Goal: Task Accomplishment & Management: Manage account settings

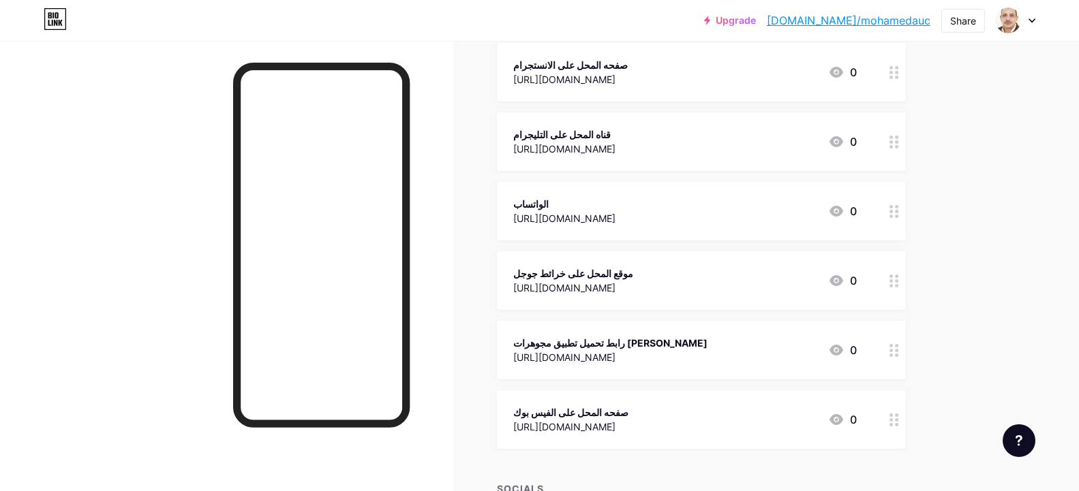
scroll to position [288, 0]
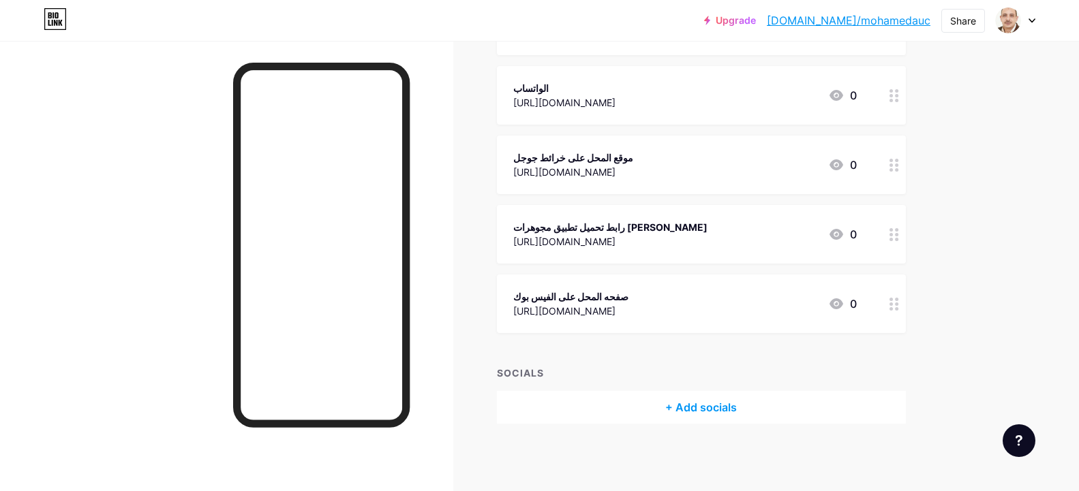
click at [637, 230] on div "رابط تحميل تطبيق مجوهرات [PERSON_NAME]" at bounding box center [610, 227] width 194 height 14
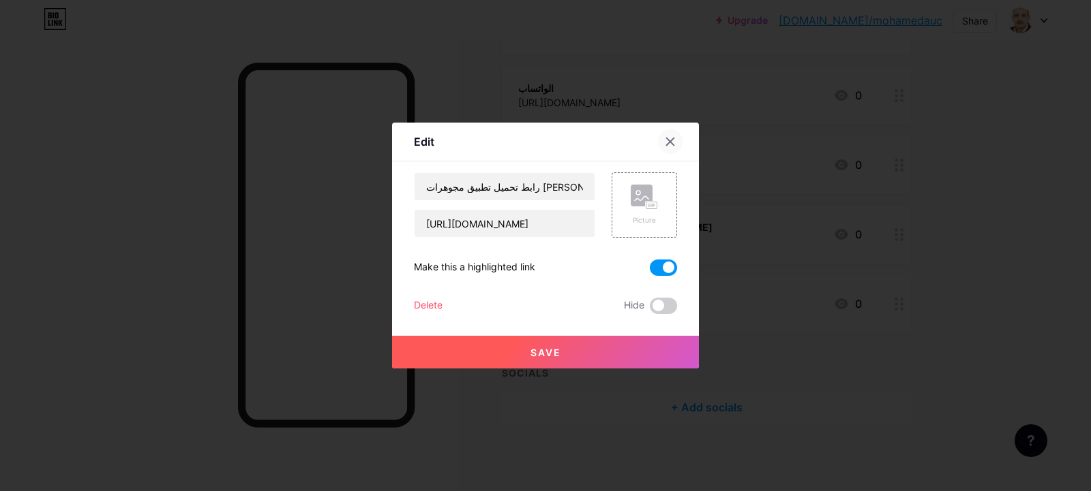
click at [667, 144] on icon at bounding box center [670, 141] width 7 height 7
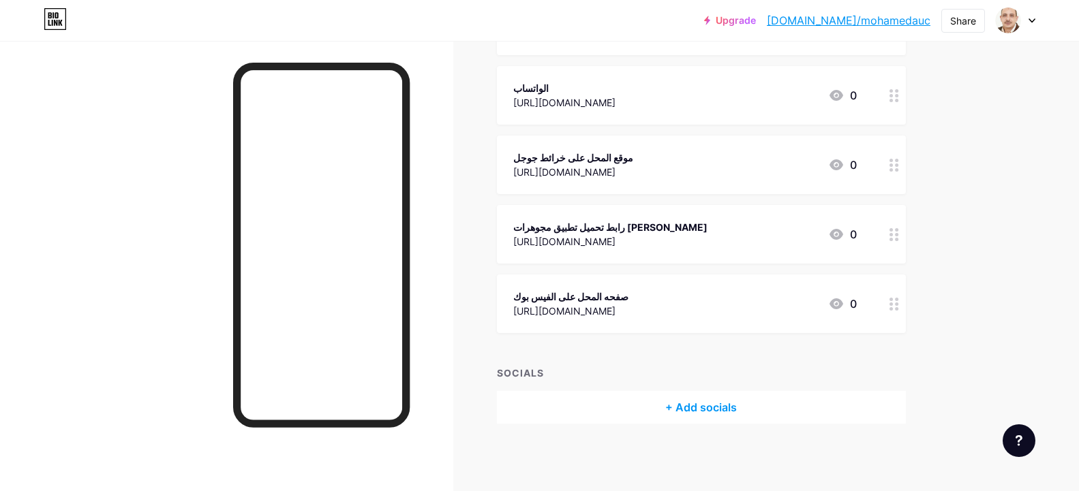
click at [656, 229] on div "رابط تحميل تطبيق مجوهرات [PERSON_NAME]" at bounding box center [610, 227] width 194 height 14
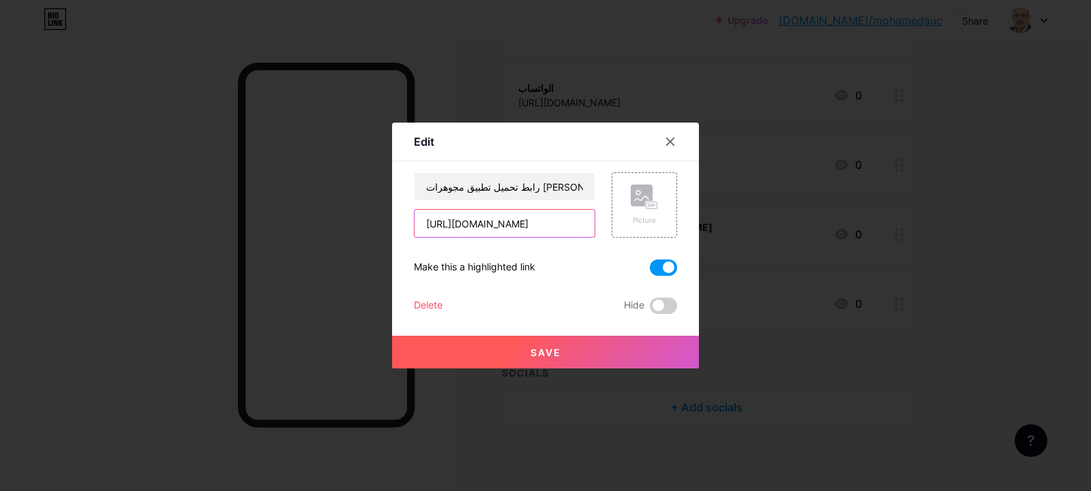
click at [493, 228] on input "[URL][DOMAIN_NAME]" at bounding box center [504, 223] width 180 height 27
drag, startPoint x: 556, startPoint y: 423, endPoint x: 554, endPoint y: 417, distance: 7.0
click at [556, 423] on div at bounding box center [545, 245] width 1091 height 491
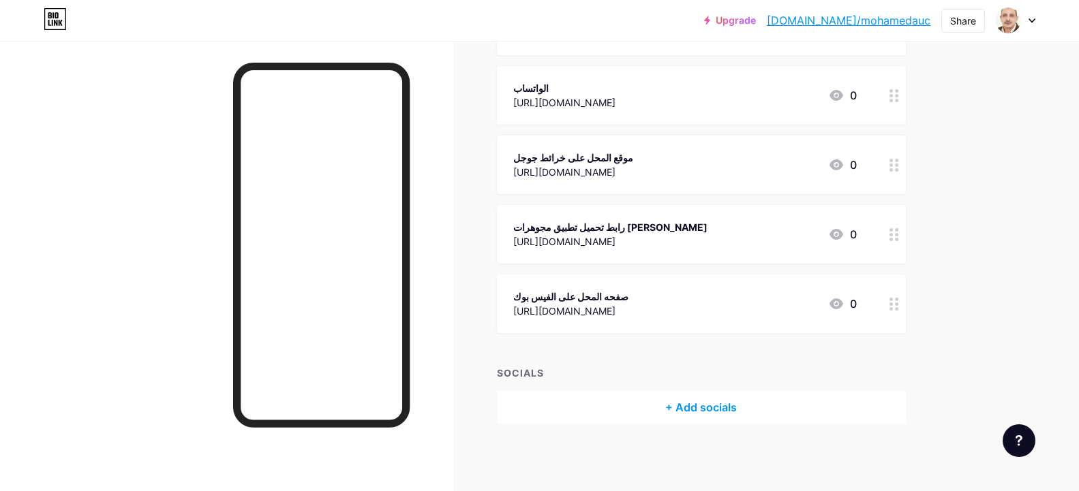
click at [715, 412] on div "+ Add socials" at bounding box center [701, 407] width 409 height 33
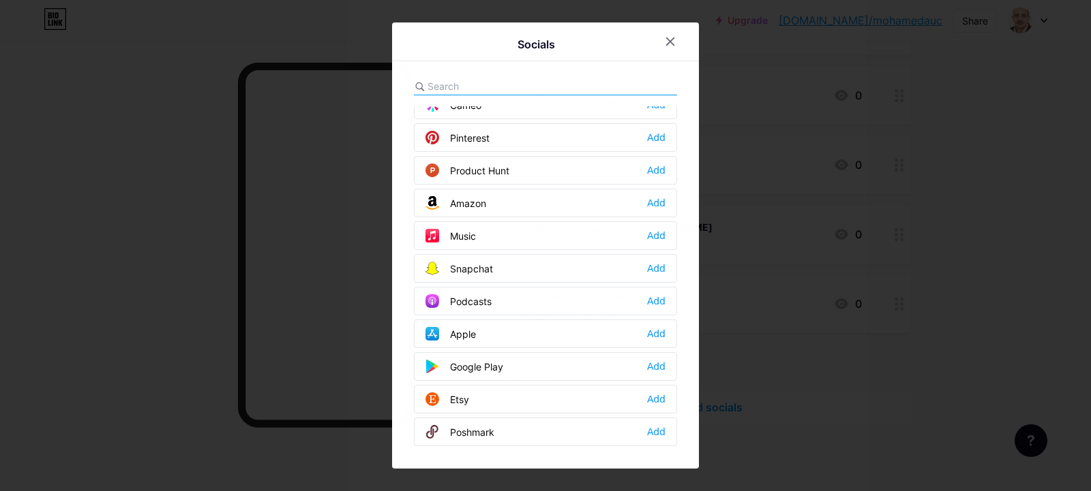
scroll to position [859, 0]
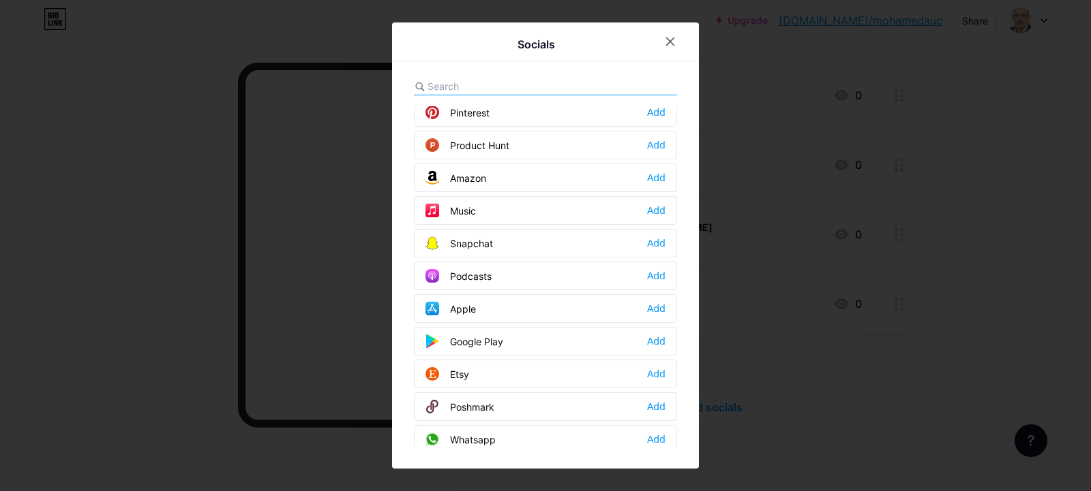
click at [480, 342] on div "Google Play" at bounding box center [464, 342] width 78 height 14
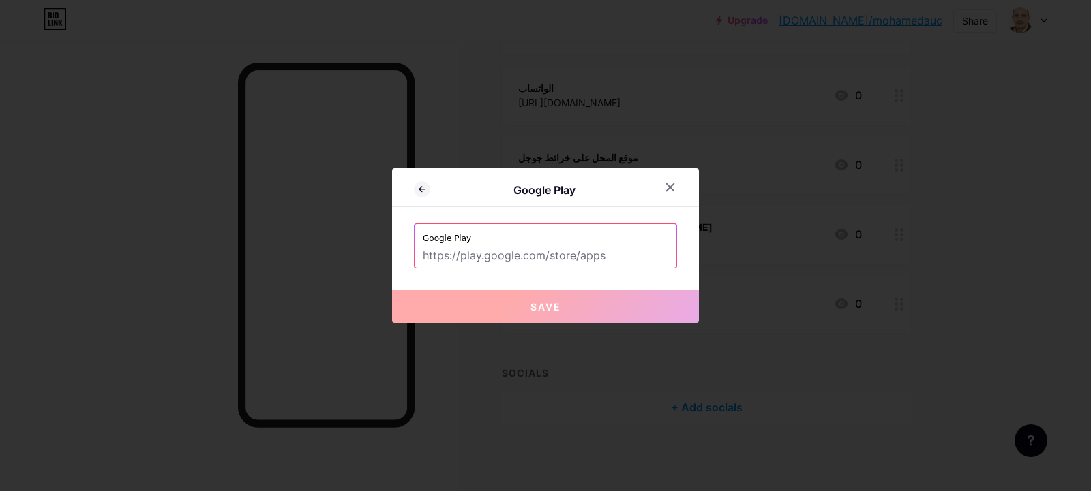
click at [498, 256] on input "text" at bounding box center [545, 256] width 245 height 23
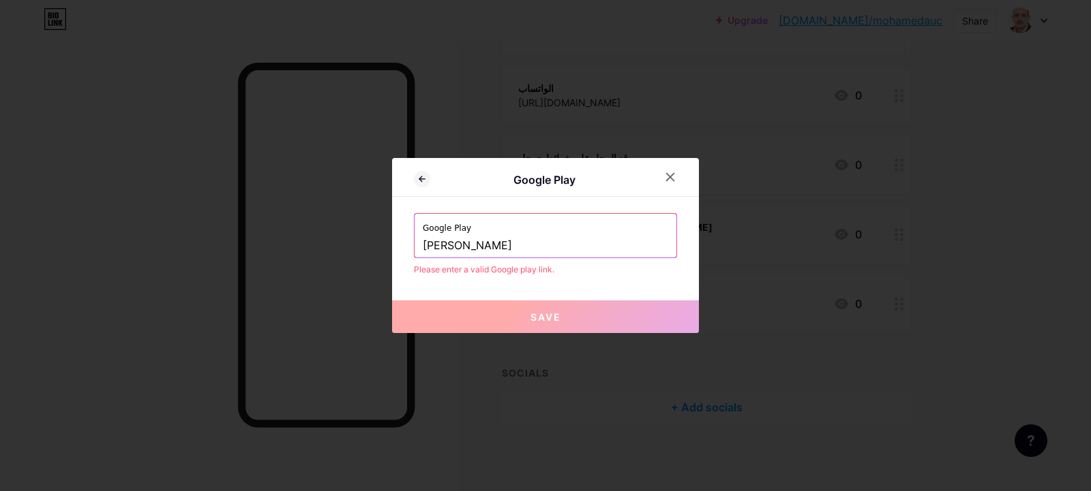
click at [511, 247] on input "Mohamed Alazhry" at bounding box center [545, 245] width 245 height 23
click at [489, 271] on div "Please enter a valid Google play link." at bounding box center [545, 270] width 263 height 12
click at [482, 244] on input "Mohamed Alazhry" at bounding box center [545, 245] width 245 height 23
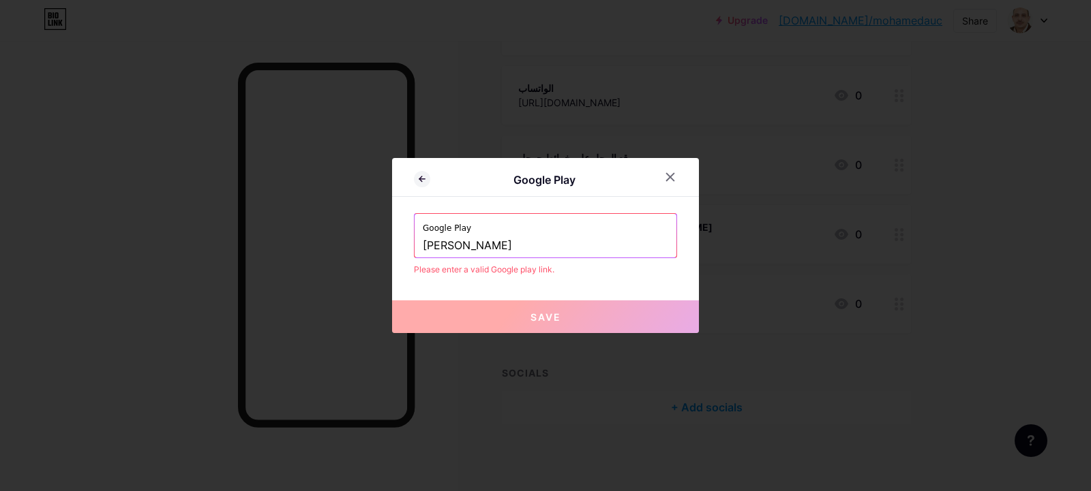
click at [482, 244] on input "Mohamed Alazhry" at bounding box center [545, 245] width 245 height 23
paste input "https://play.google.com/store/apps/details?id=com.price.goldalazha"
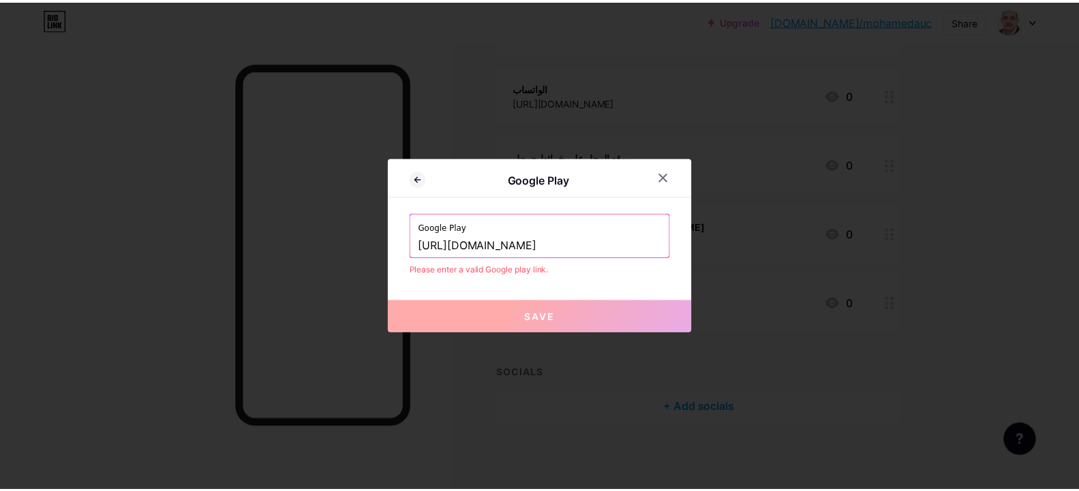
scroll to position [0, 115]
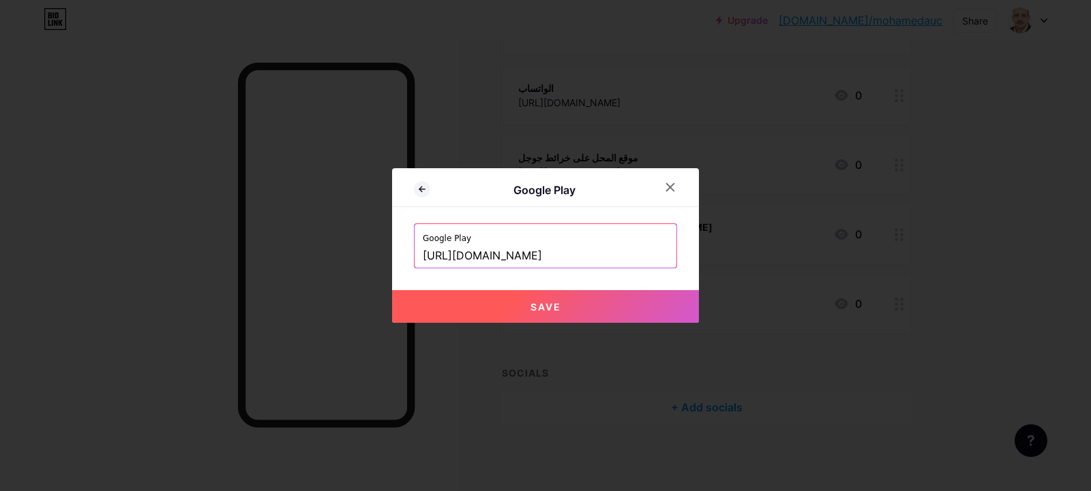
type input "[URL][DOMAIN_NAME]"
click at [534, 304] on span "Save" at bounding box center [545, 307] width 31 height 12
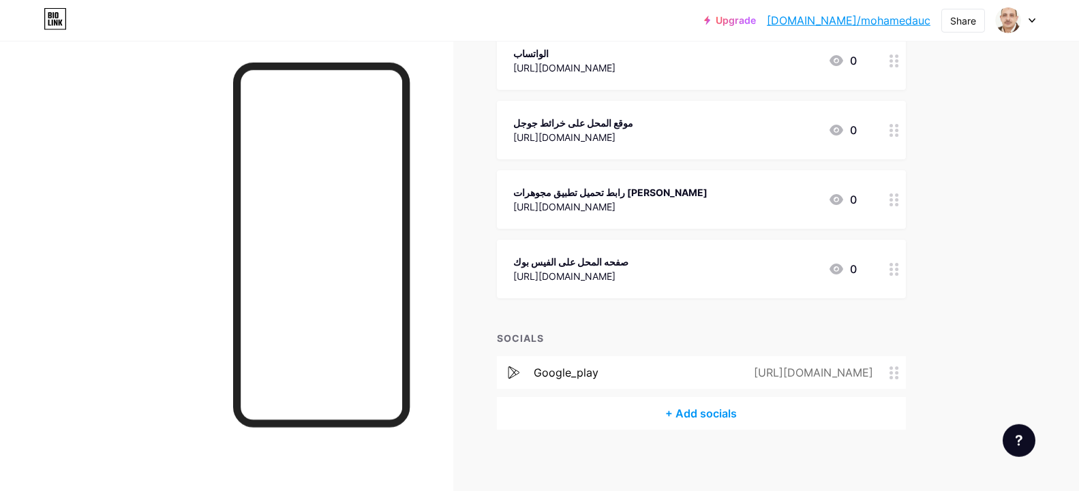
scroll to position [329, 0]
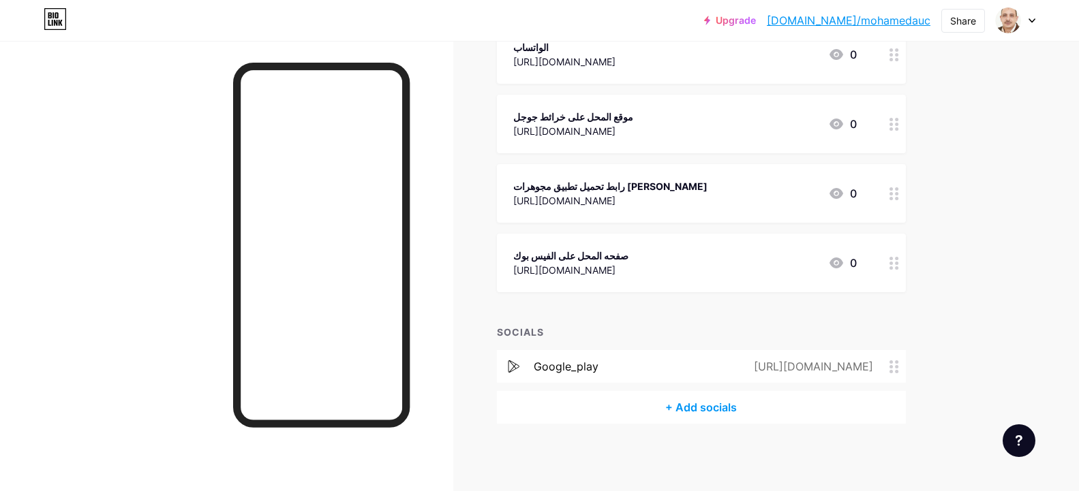
click at [905, 267] on div at bounding box center [894, 263] width 23 height 59
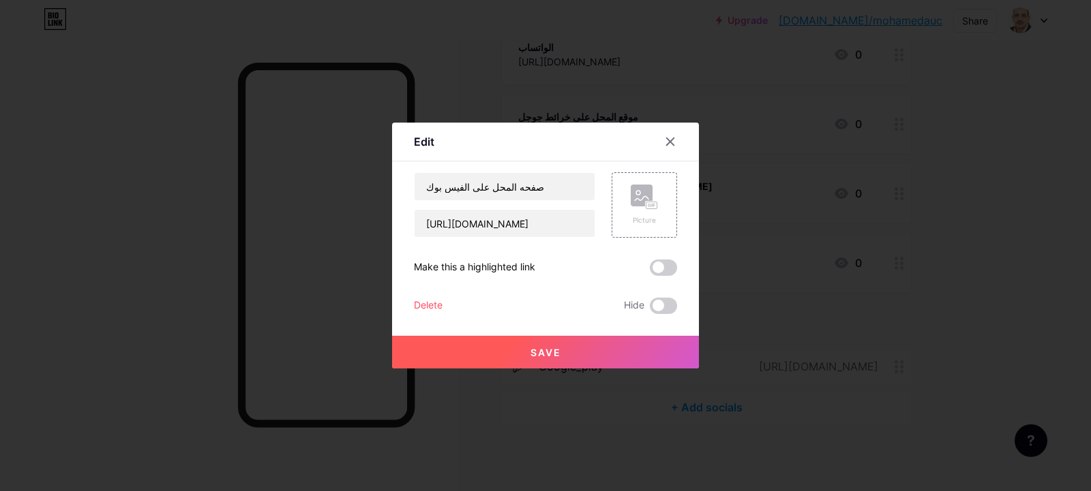
click at [429, 303] on div "Delete" at bounding box center [428, 306] width 29 height 16
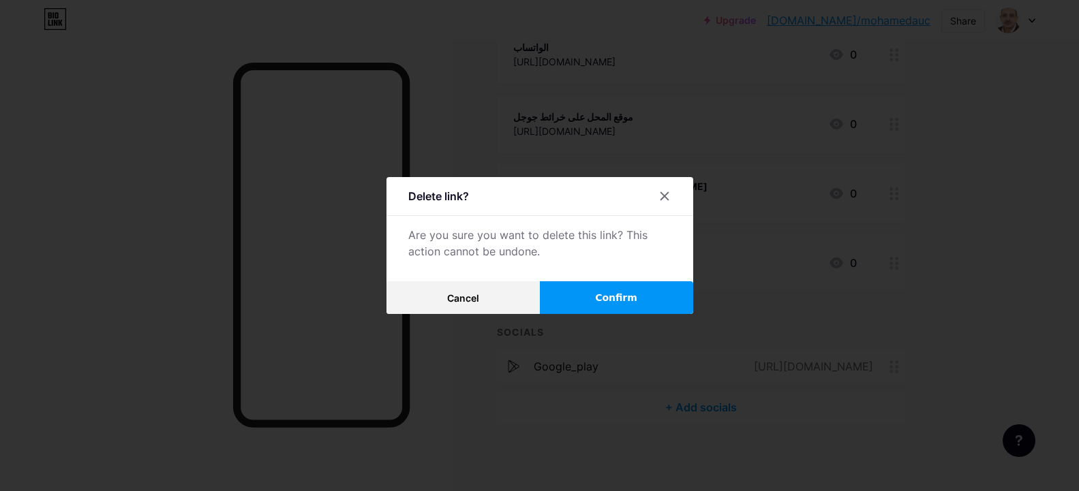
click at [588, 300] on button "Confirm" at bounding box center [616, 298] width 153 height 33
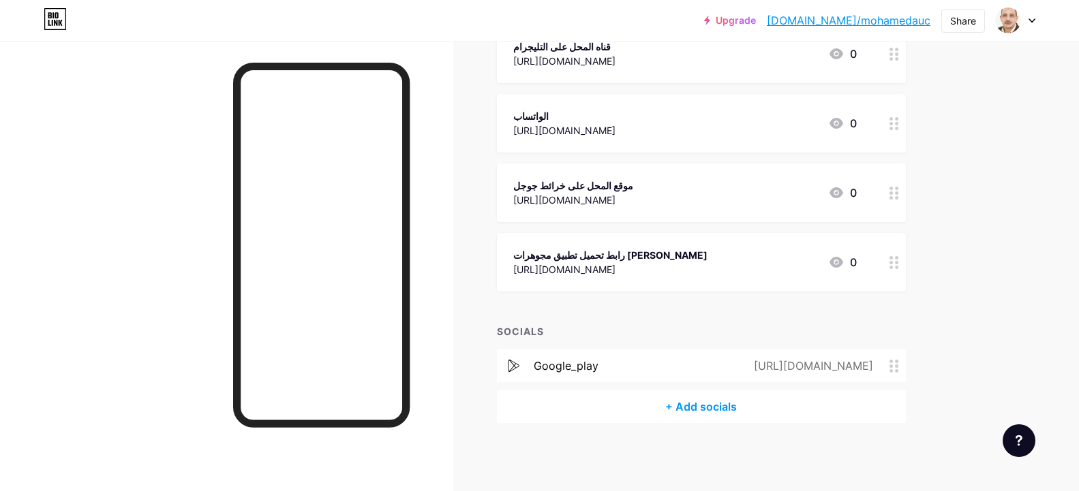
scroll to position [259, 0]
click at [905, 265] on div at bounding box center [894, 263] width 23 height 59
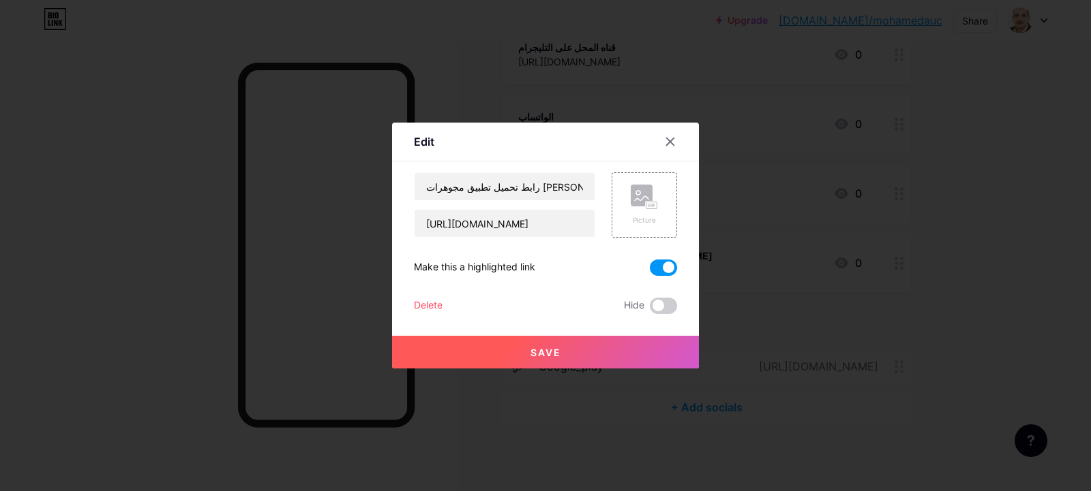
click at [418, 299] on div "Delete" at bounding box center [428, 306] width 29 height 16
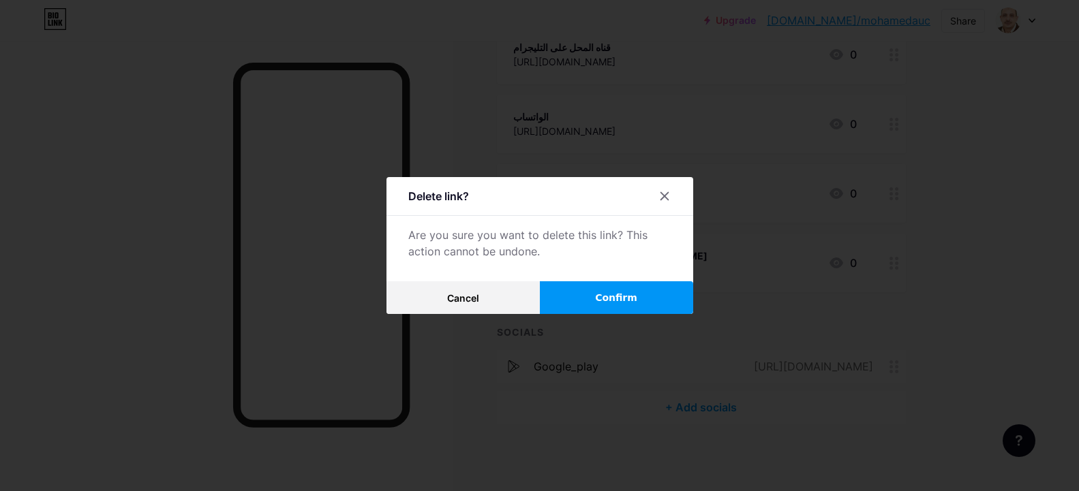
click at [625, 299] on span "Confirm" at bounding box center [616, 298] width 42 height 14
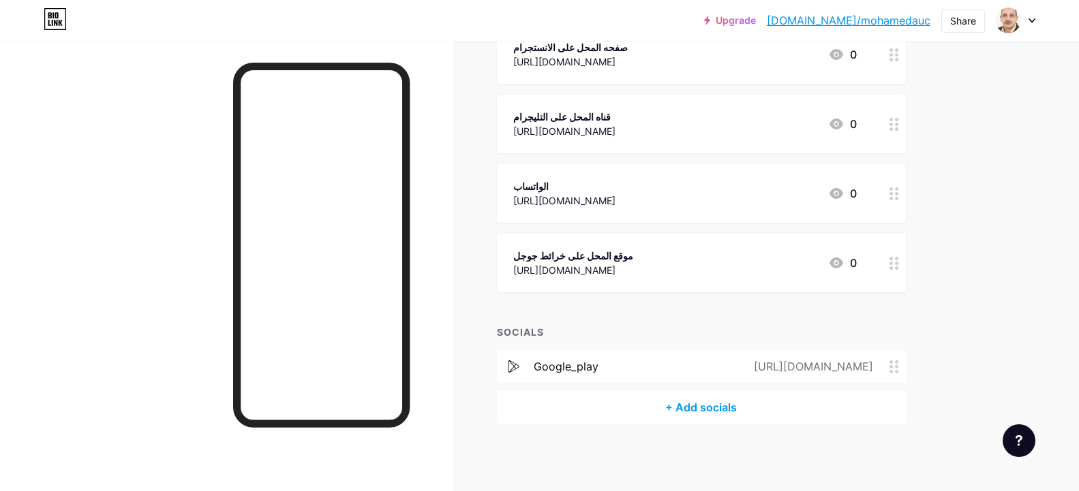
click at [890, 198] on div at bounding box center [894, 193] width 23 height 59
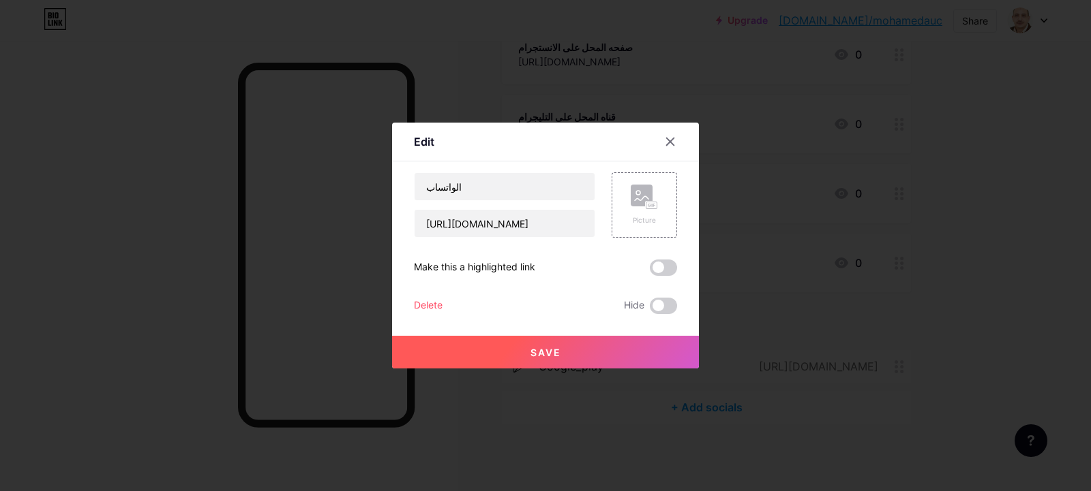
click at [421, 306] on div "Delete" at bounding box center [428, 306] width 29 height 16
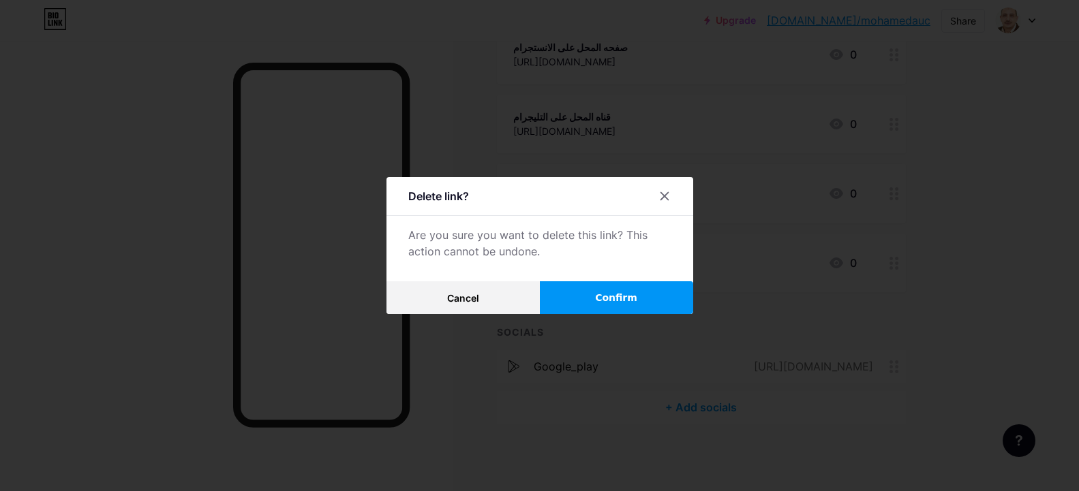
click at [605, 301] on span "Confirm" at bounding box center [616, 298] width 42 height 14
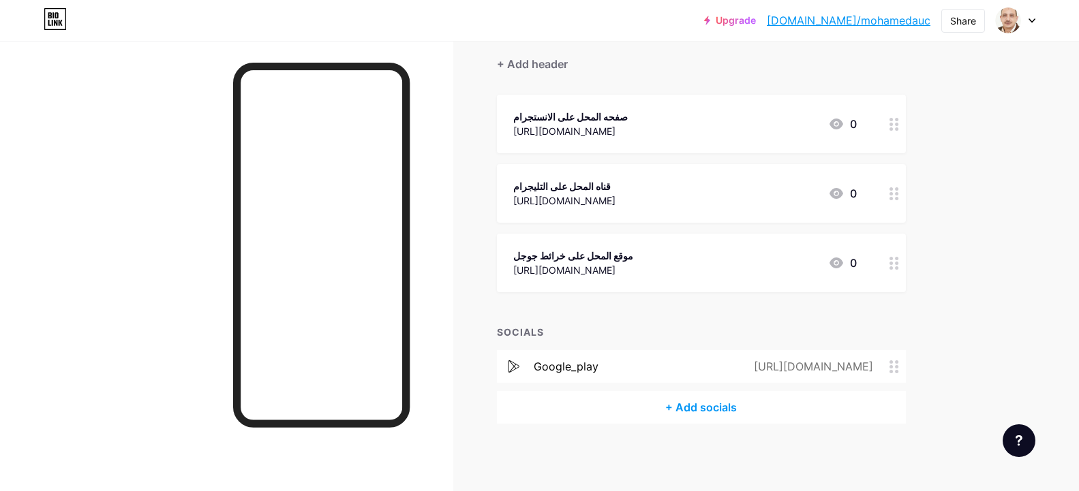
click at [898, 129] on circle at bounding box center [896, 128] width 3 height 3
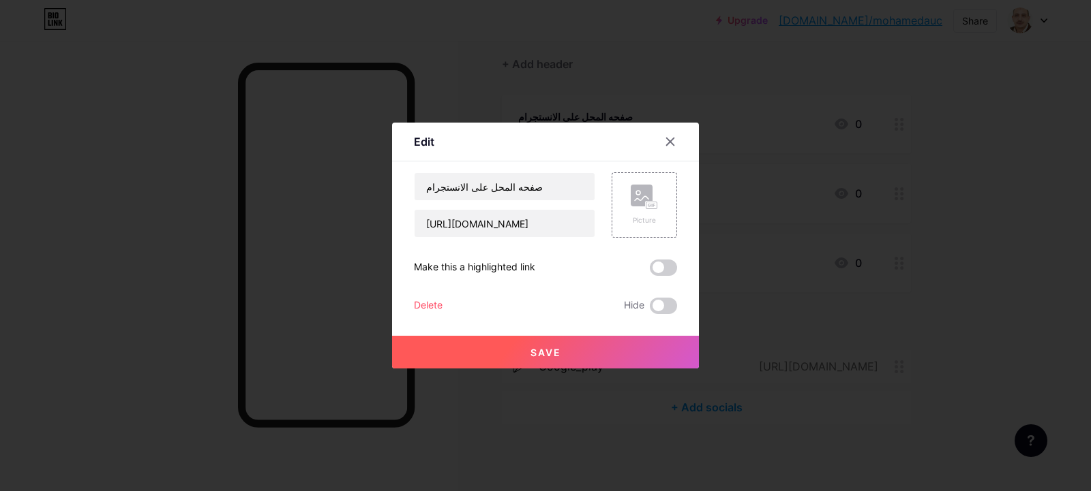
click at [425, 308] on div "Delete" at bounding box center [428, 306] width 29 height 16
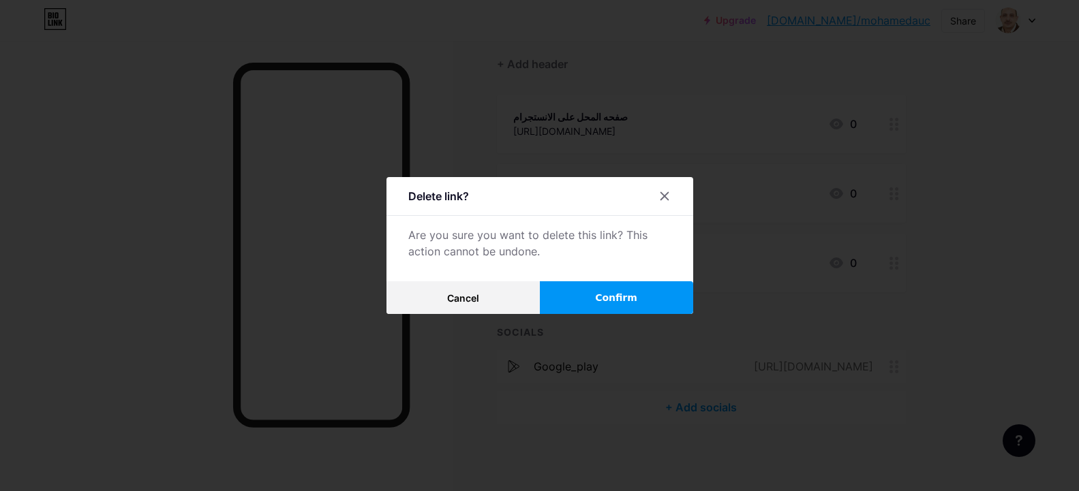
click at [596, 303] on button "Confirm" at bounding box center [616, 298] width 153 height 33
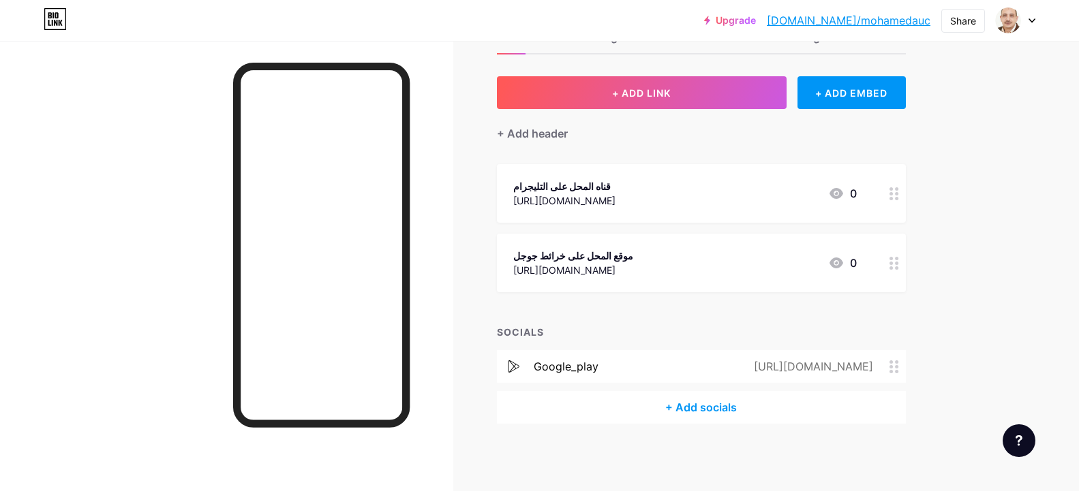
click at [898, 195] on icon at bounding box center [895, 193] width 10 height 13
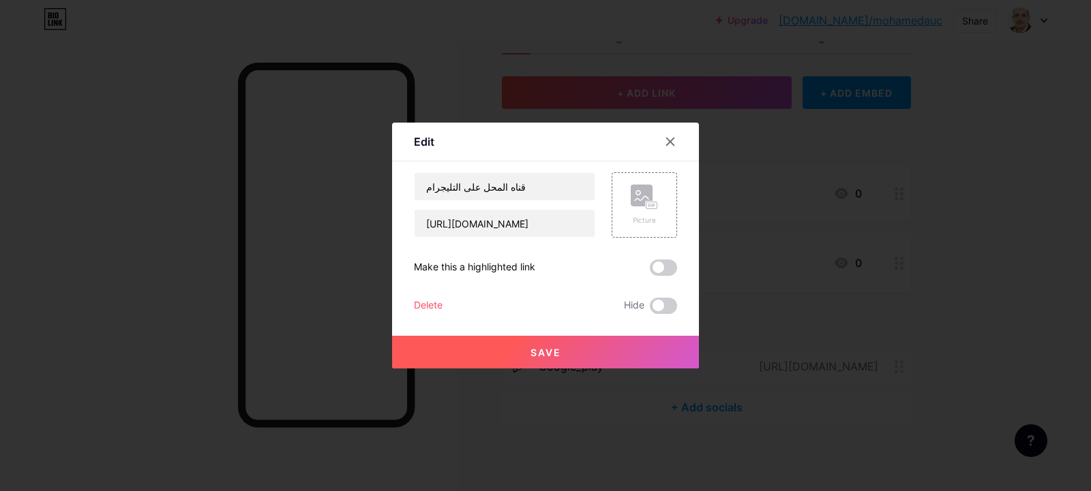
click at [425, 303] on div "Delete" at bounding box center [428, 306] width 29 height 16
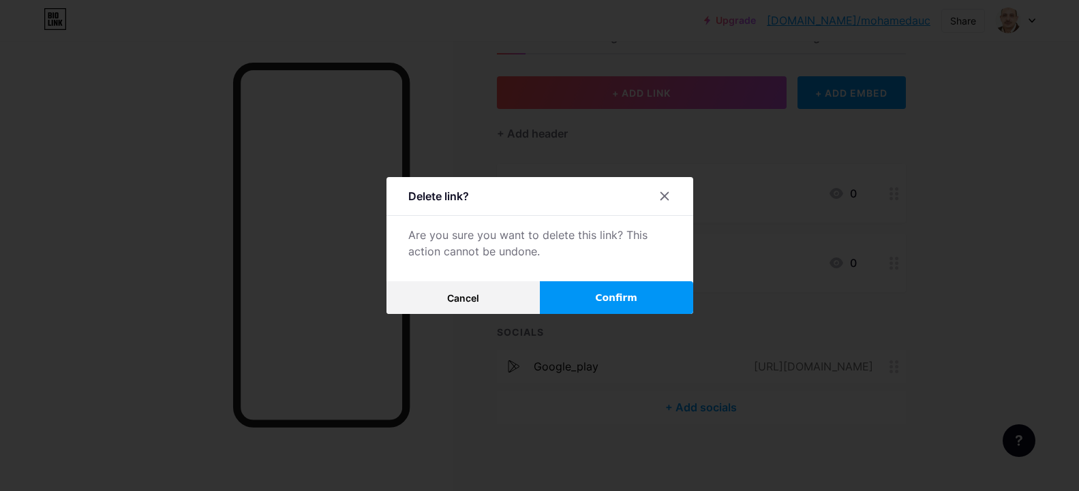
click at [590, 296] on button "Confirm" at bounding box center [616, 298] width 153 height 33
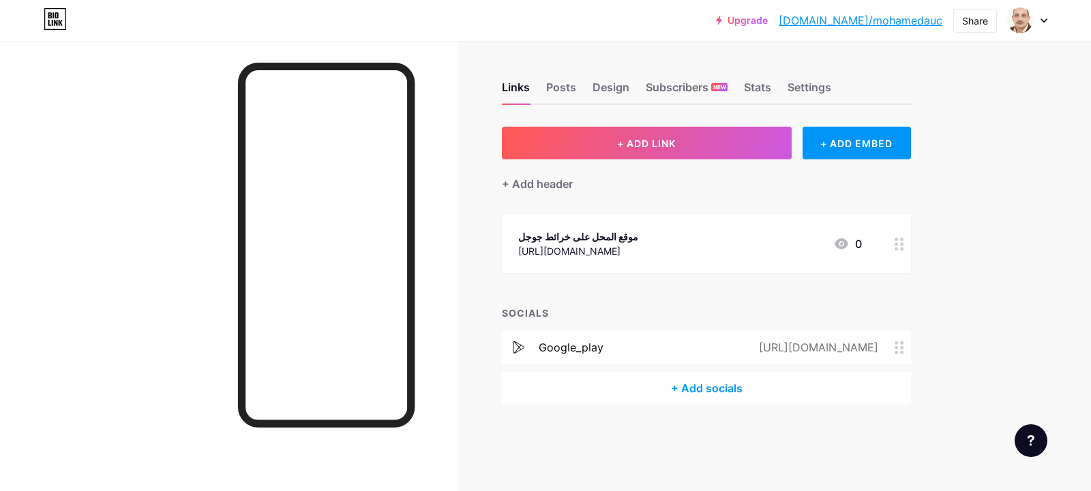
click at [898, 246] on icon at bounding box center [899, 244] width 10 height 13
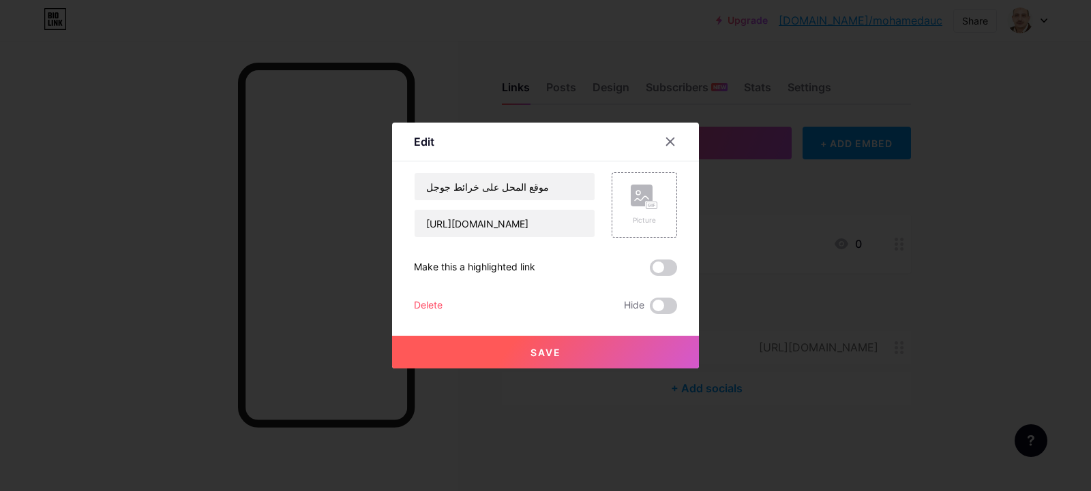
click at [427, 304] on div "Delete" at bounding box center [428, 306] width 29 height 16
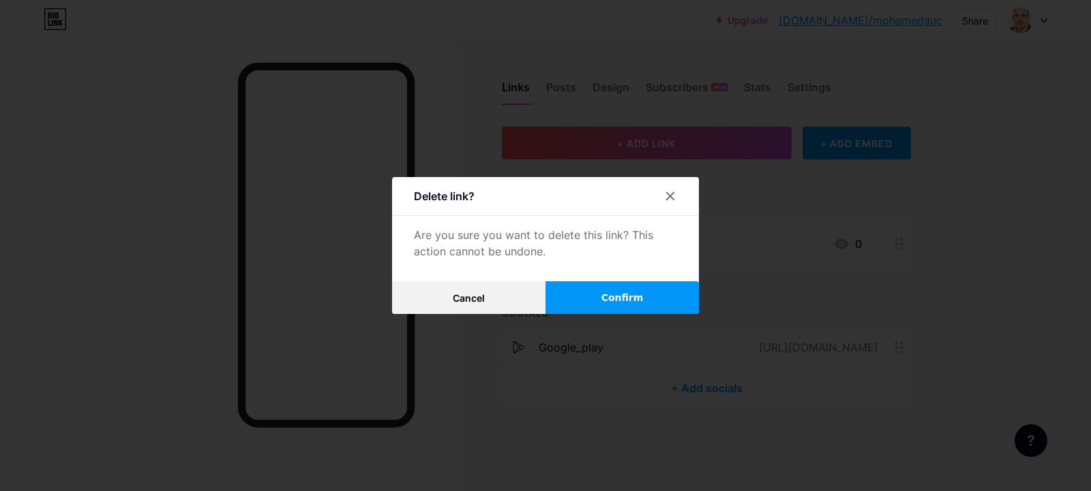
click at [637, 300] on button "Confirm" at bounding box center [621, 298] width 153 height 33
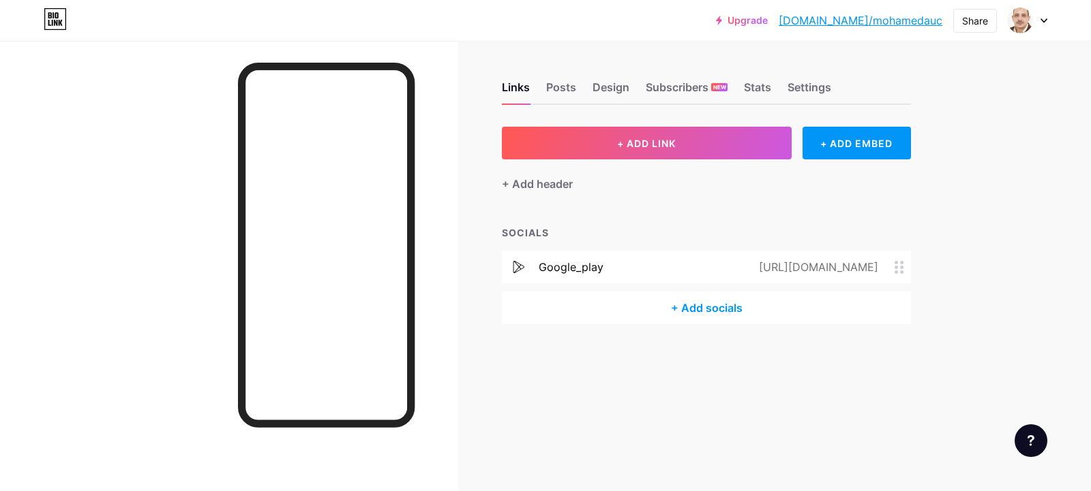
click at [520, 267] on icon at bounding box center [519, 267] width 12 height 12
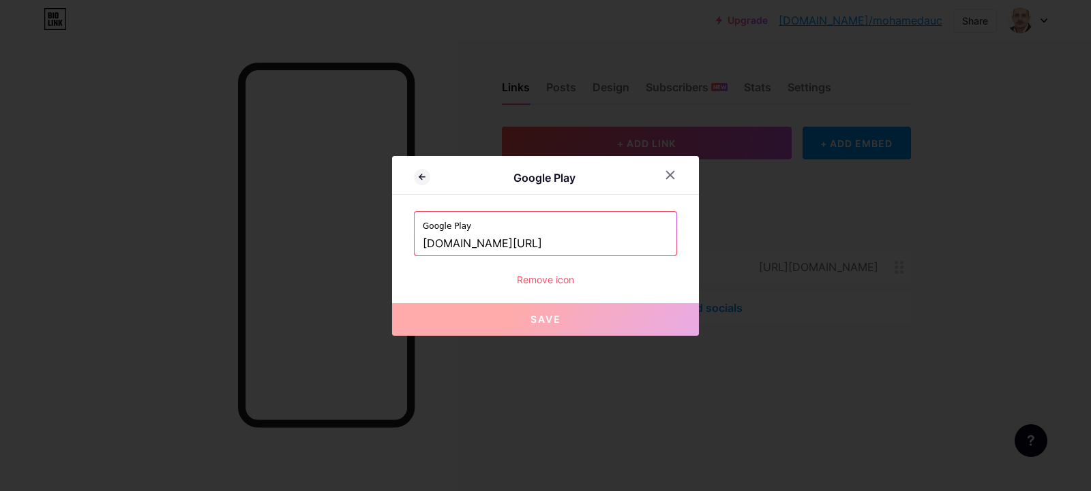
click at [436, 225] on label "Google Play" at bounding box center [545, 222] width 245 height 20
click at [532, 281] on div "Remove icon" at bounding box center [545, 280] width 263 height 14
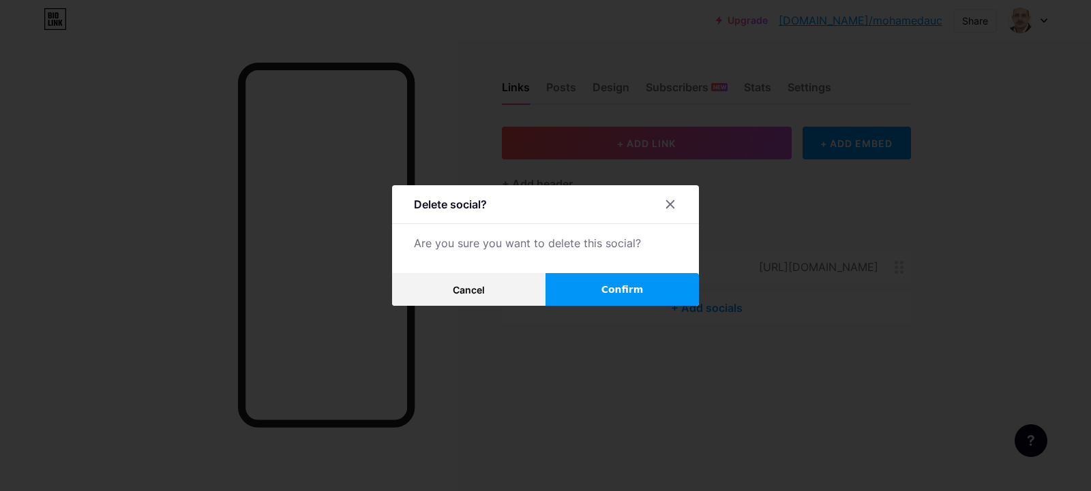
click at [635, 293] on button "Confirm" at bounding box center [621, 289] width 153 height 33
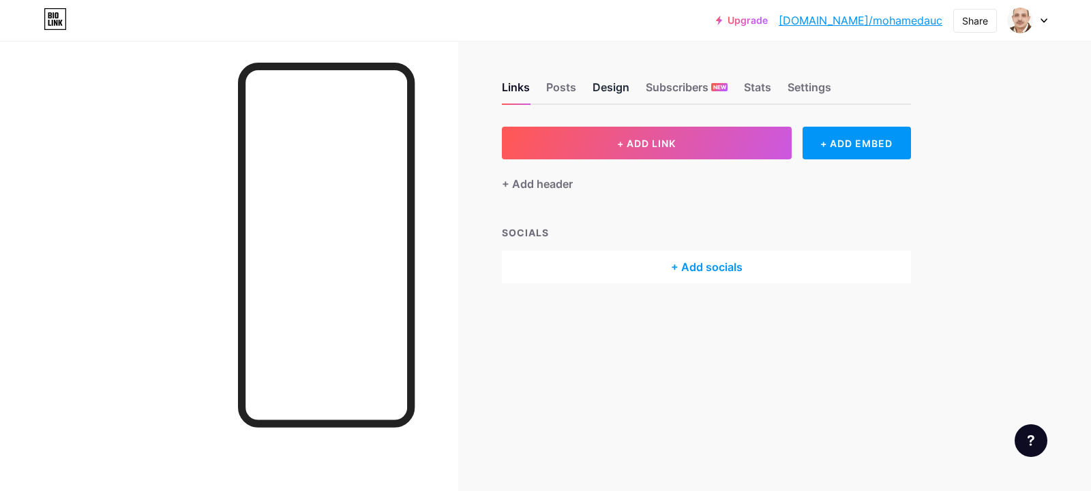
click at [606, 90] on div "Design" at bounding box center [610, 91] width 37 height 25
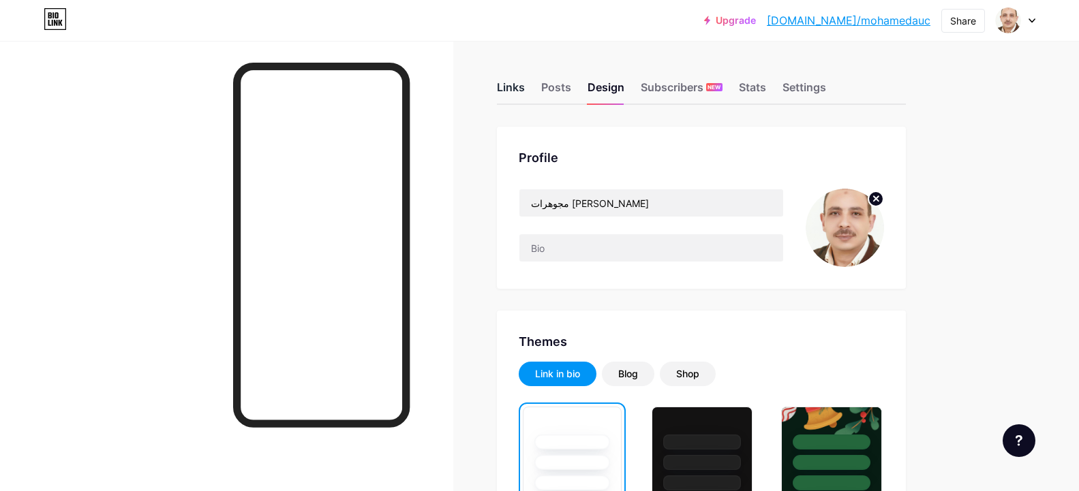
click at [525, 87] on div "Links" at bounding box center [511, 91] width 28 height 25
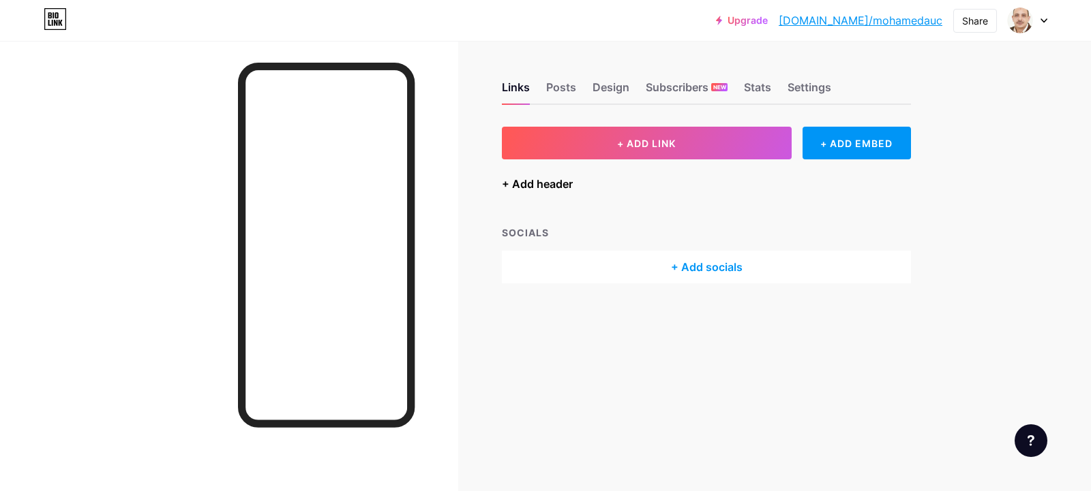
click at [539, 184] on div "+ Add header" at bounding box center [537, 184] width 71 height 16
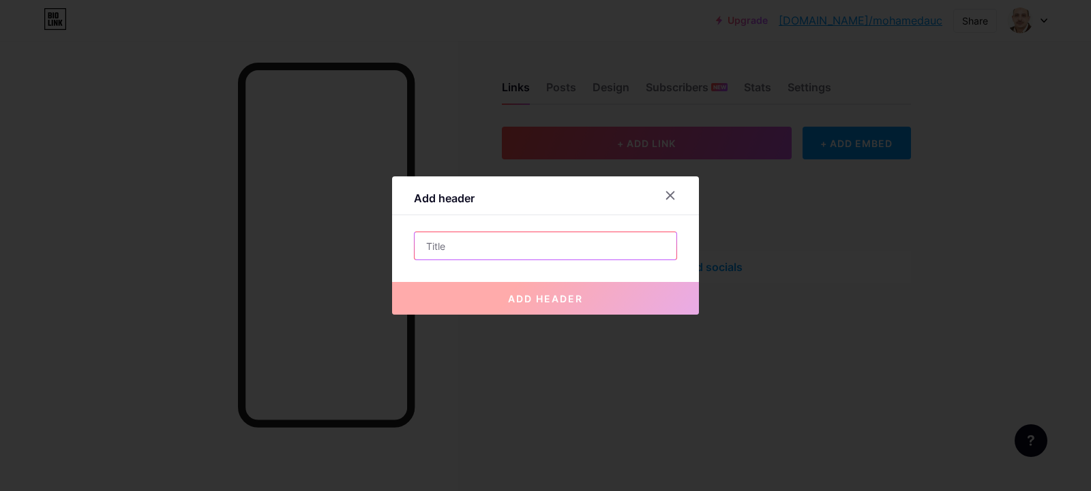
click at [490, 247] on input "text" at bounding box center [545, 245] width 262 height 27
click at [530, 307] on button "add header" at bounding box center [545, 298] width 307 height 33
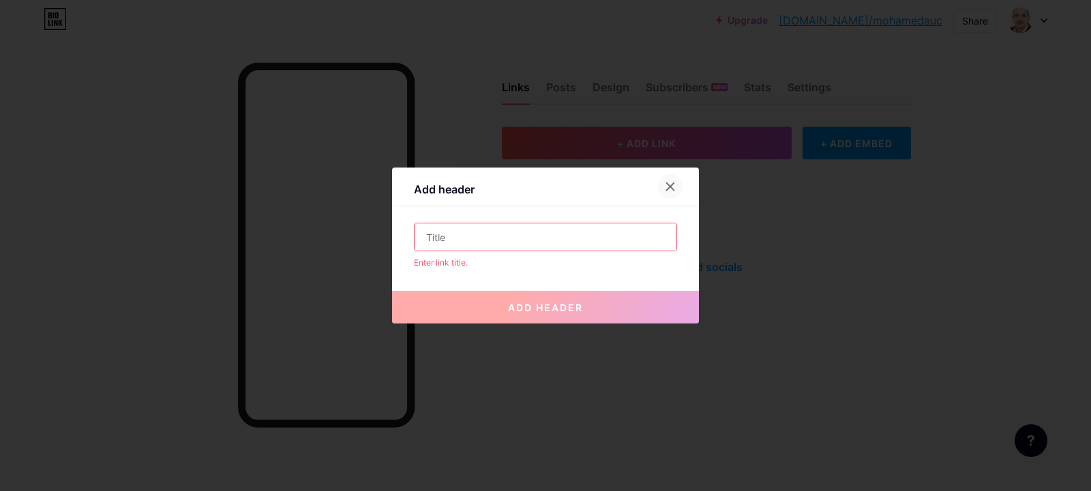
click at [667, 184] on icon at bounding box center [670, 186] width 7 height 7
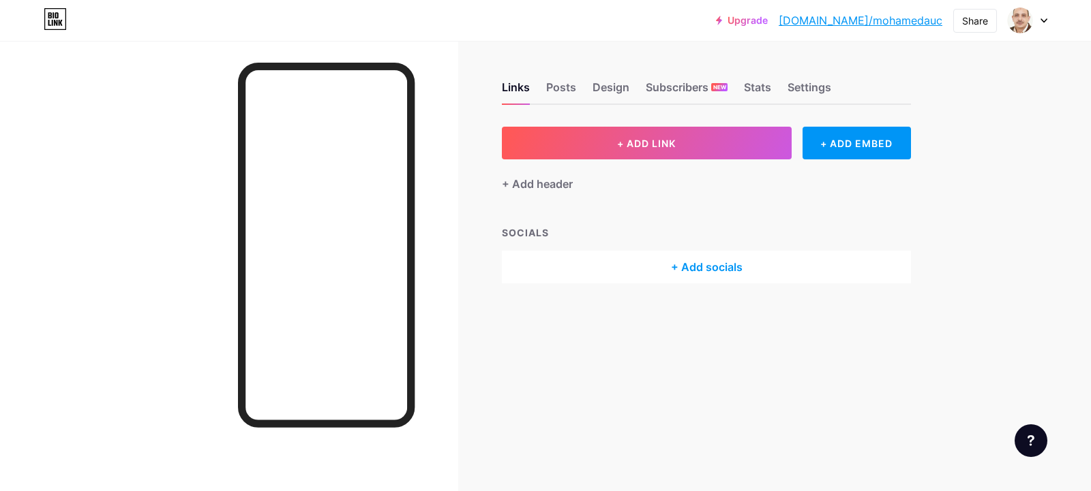
click at [703, 267] on div "+ Add socials" at bounding box center [706, 267] width 409 height 33
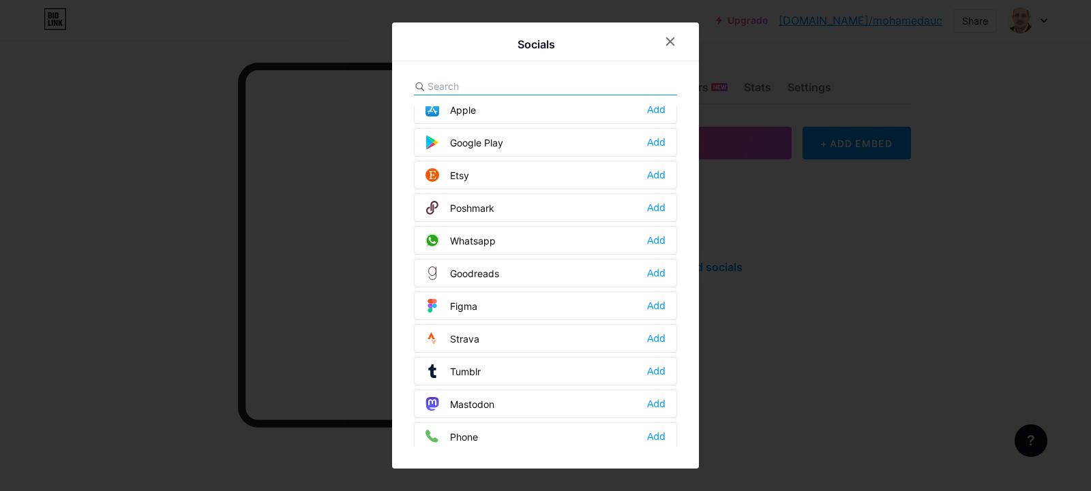
scroll to position [972, 0]
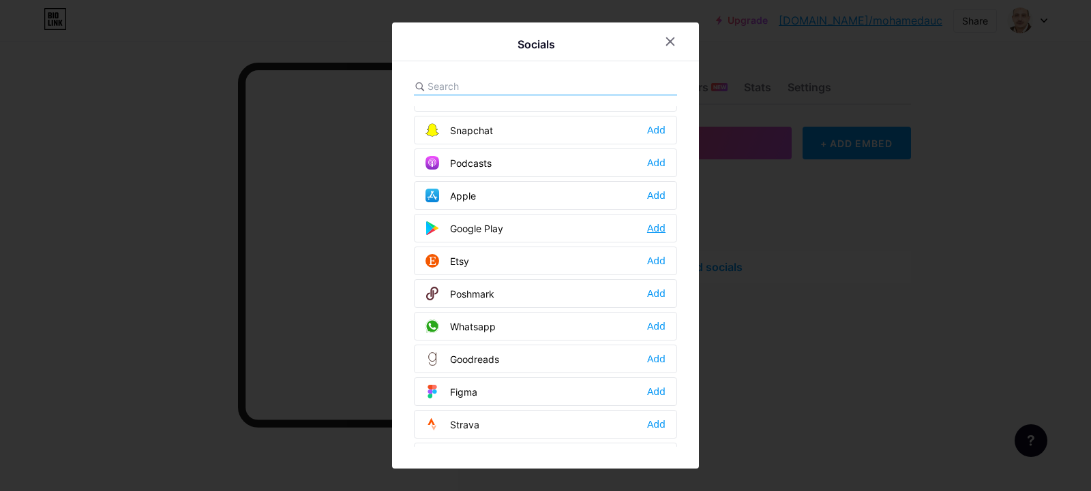
click at [647, 228] on div "Add" at bounding box center [656, 229] width 18 height 14
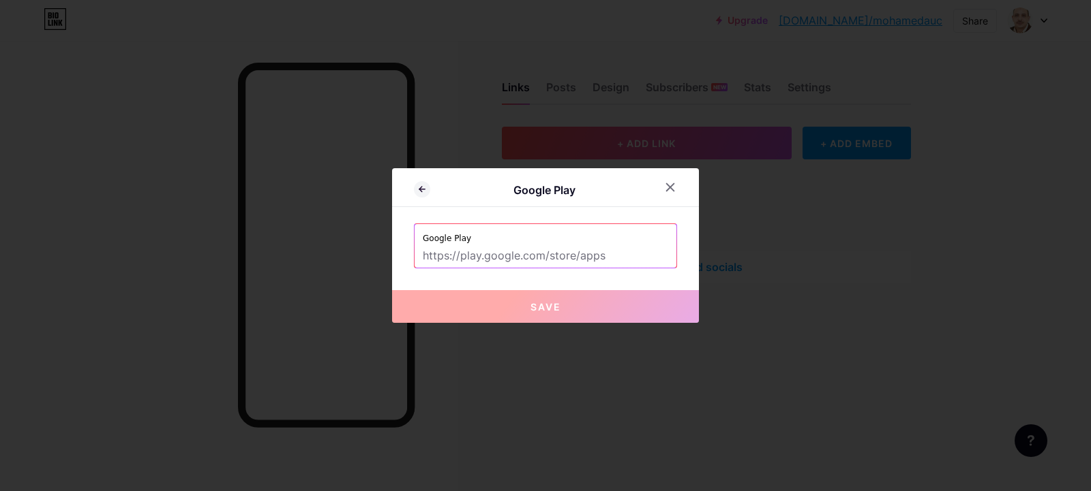
click at [496, 261] on input "text" at bounding box center [545, 256] width 245 height 23
click at [495, 260] on input "text" at bounding box center [545, 256] width 245 height 23
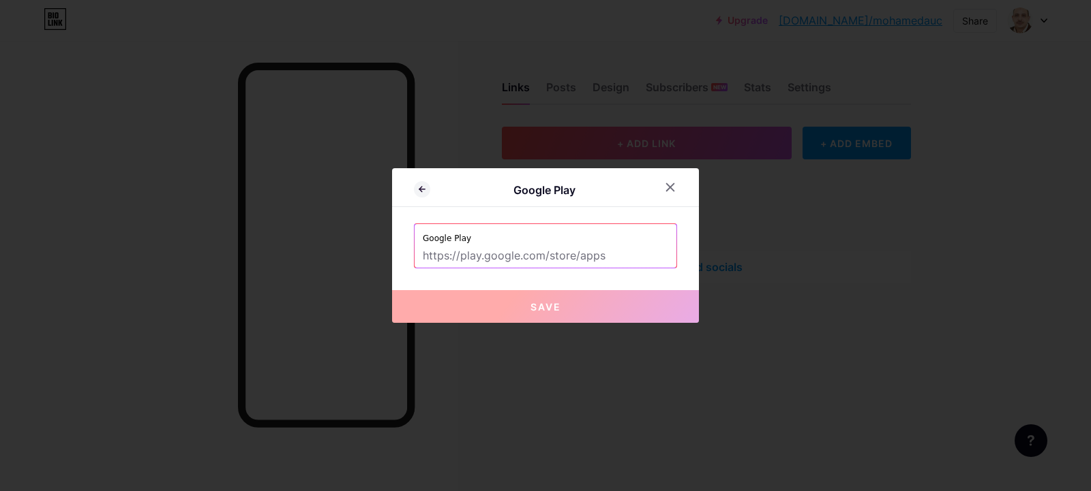
click at [495, 260] on input "text" at bounding box center [545, 256] width 245 height 23
paste input "[URL][DOMAIN_NAME]"
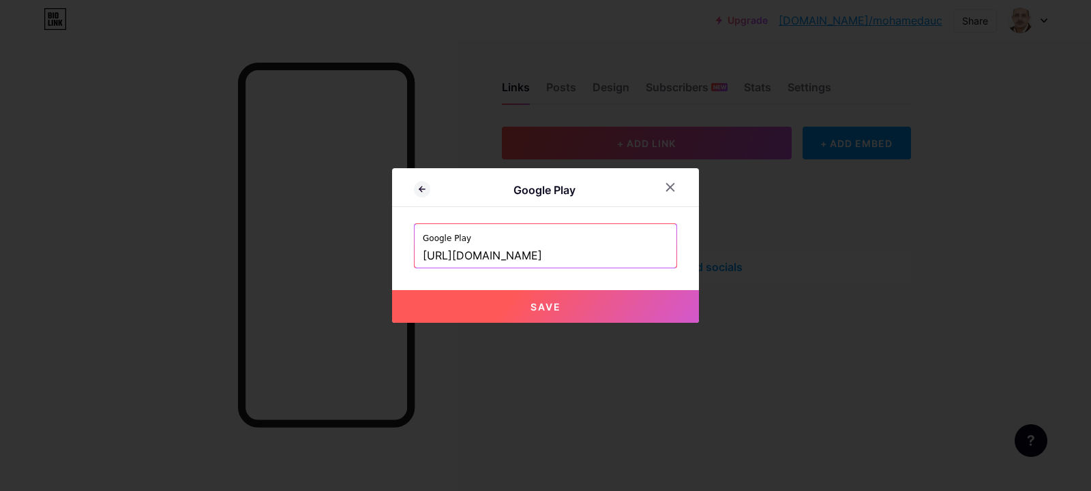
type input "[URL][DOMAIN_NAME]"
click at [440, 240] on label "Google Play" at bounding box center [545, 234] width 245 height 20
click at [444, 239] on label "Google Play" at bounding box center [545, 234] width 245 height 20
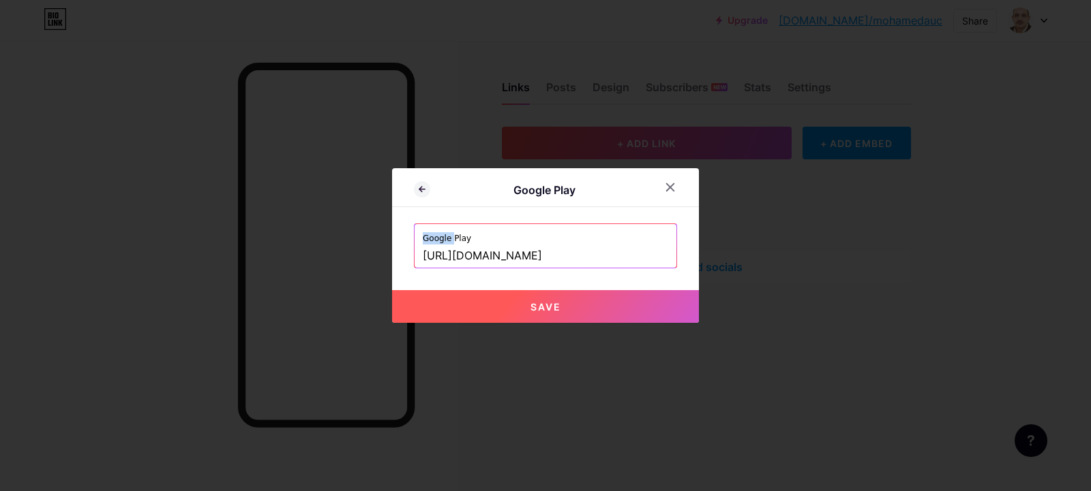
click at [444, 239] on label "Google Play" at bounding box center [545, 234] width 245 height 20
click at [395, 286] on div "Google Play Google Play https://play.google.com/store/apps/details?id=com.price…" at bounding box center [545, 245] width 307 height 155
drag, startPoint x: 561, startPoint y: 187, endPoint x: 511, endPoint y: 194, distance: 50.9
click at [561, 187] on div "Google Play" at bounding box center [544, 190] width 228 height 16
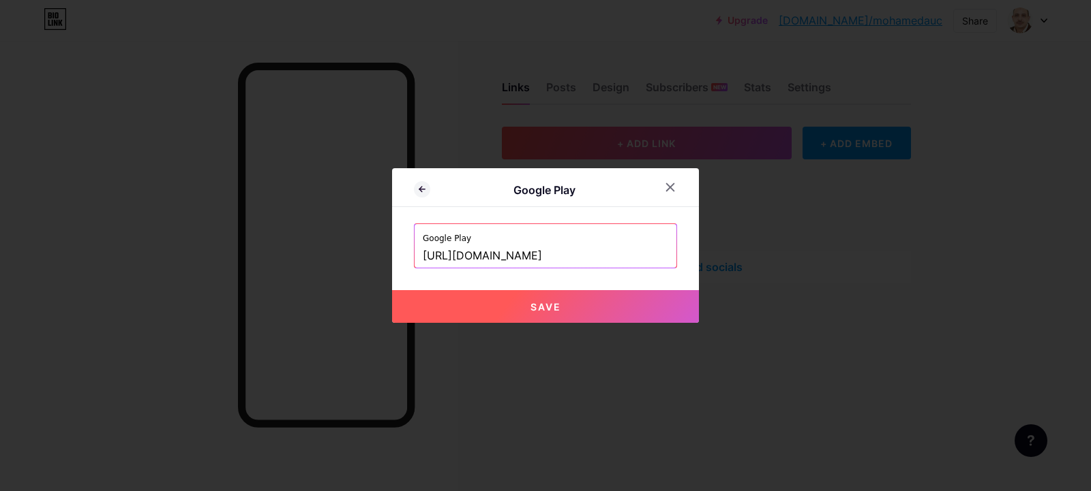
click at [537, 187] on div "Google Play" at bounding box center [544, 190] width 228 height 16
click at [532, 304] on span "Save" at bounding box center [545, 307] width 31 height 12
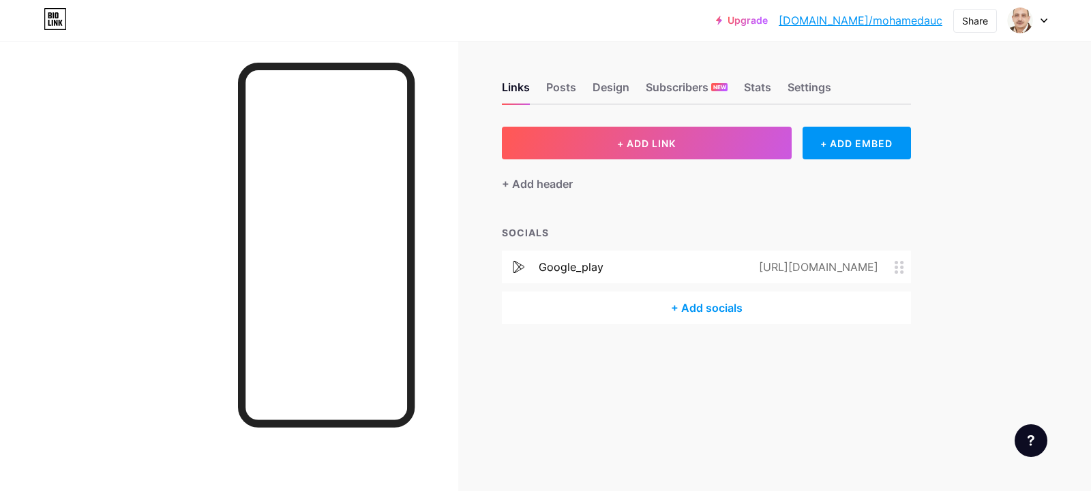
click at [904, 264] on span at bounding box center [902, 267] width 16 height 13
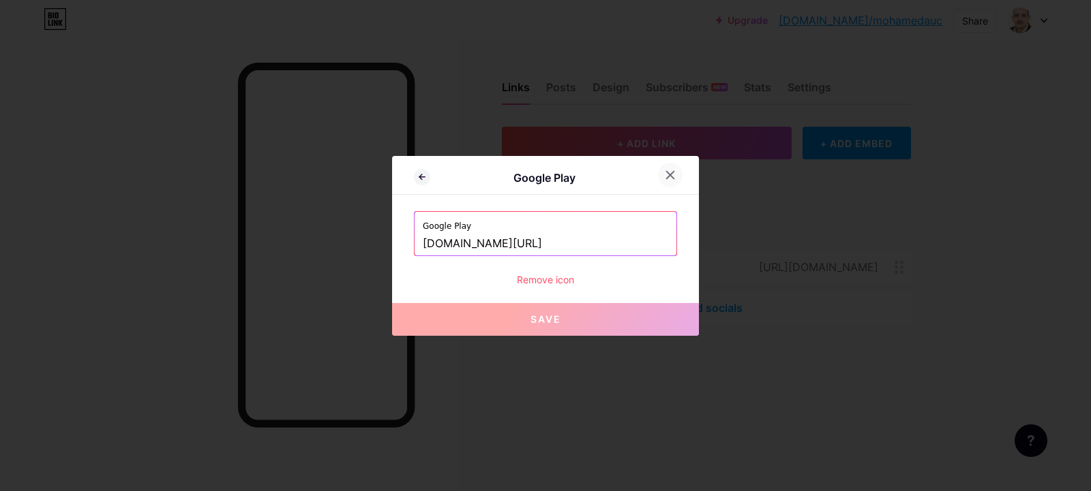
click at [667, 179] on icon at bounding box center [670, 175] width 11 height 11
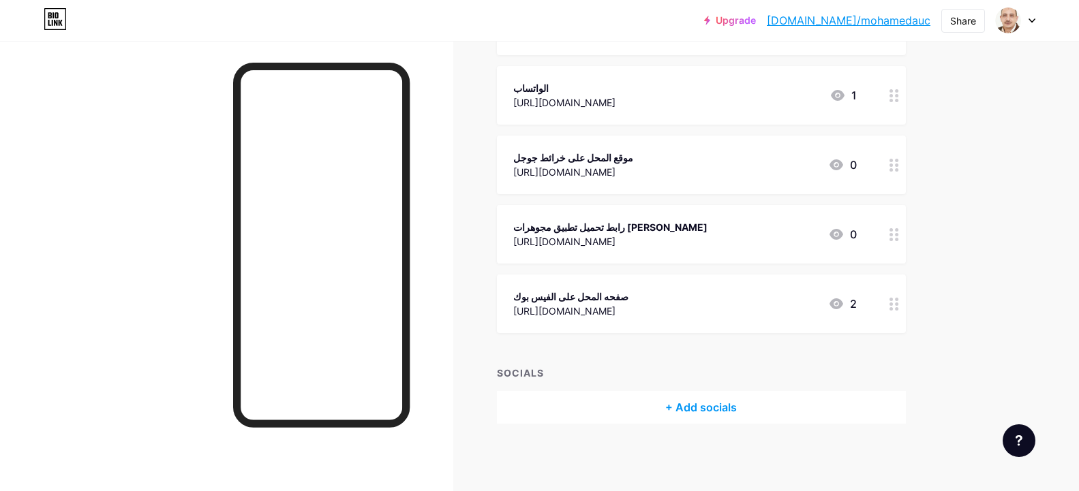
scroll to position [116, 0]
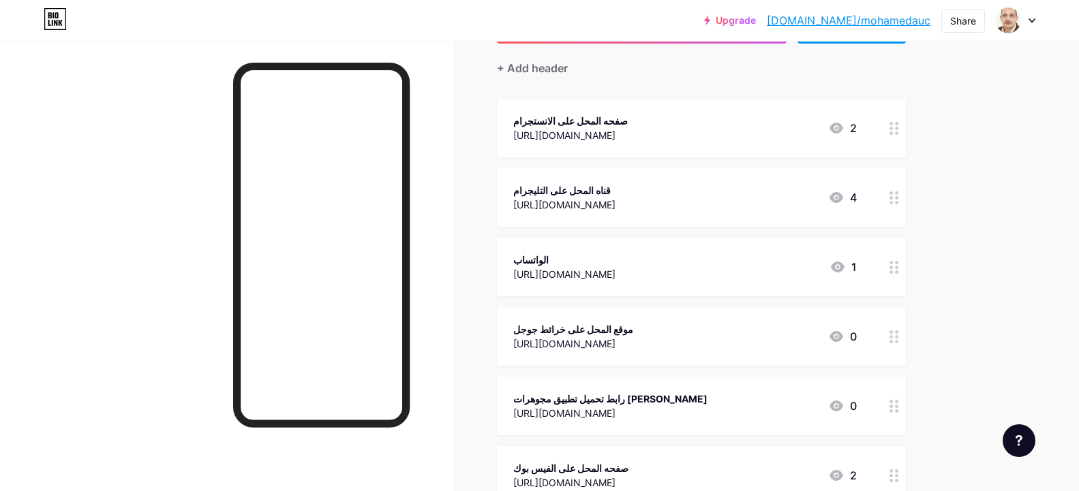
click at [897, 131] on icon at bounding box center [895, 128] width 10 height 13
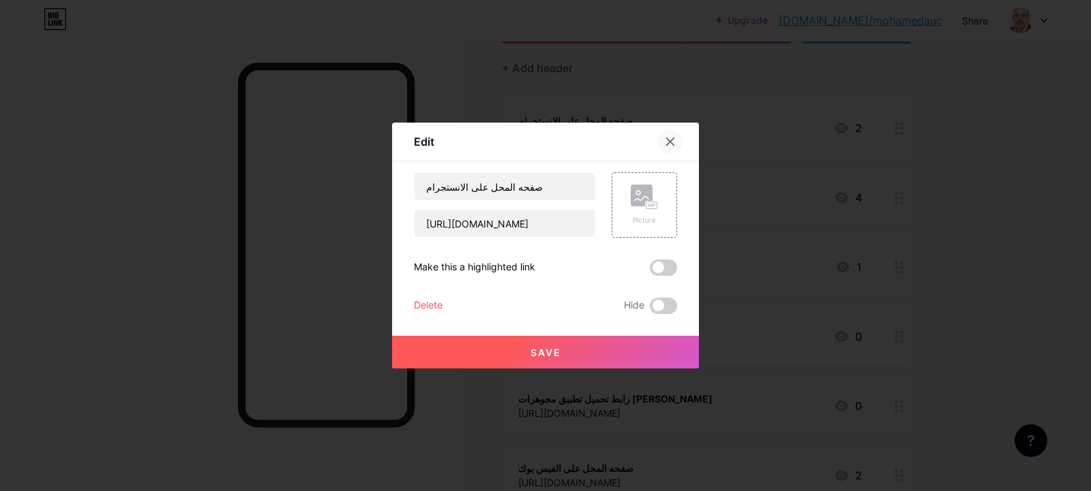
click at [672, 141] on div at bounding box center [670, 142] width 25 height 25
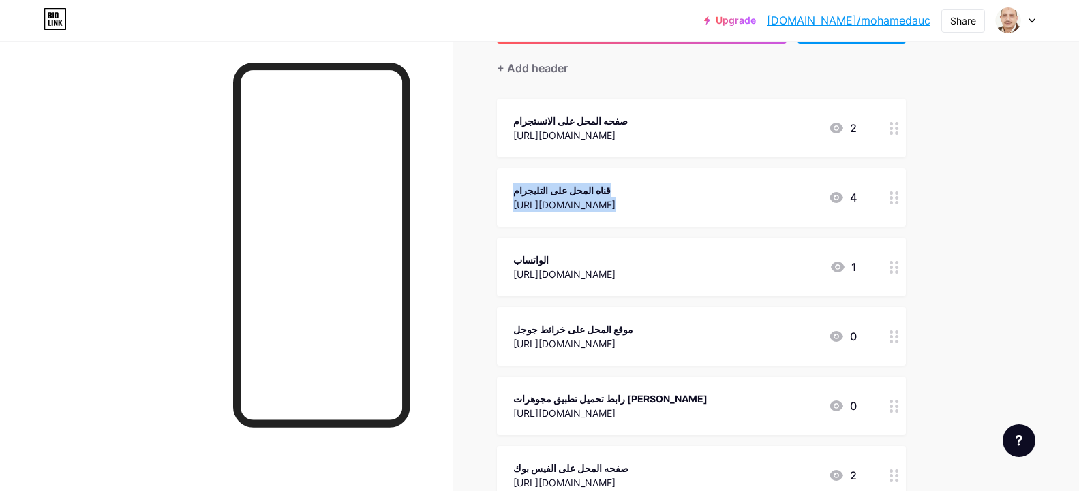
drag, startPoint x: 761, startPoint y: 121, endPoint x: 795, endPoint y: 136, distance: 37.2
click at [761, 172] on span "صفحه المحل على الانستجرام [URL][DOMAIN_NAME] 2 قناه المحل على التليجرام [URL][D…" at bounding box center [701, 302] width 409 height 406
click at [826, 119] on div "صفحه المحل على الانستجرام [URL][DOMAIN_NAME] 2" at bounding box center [685, 127] width 344 height 31
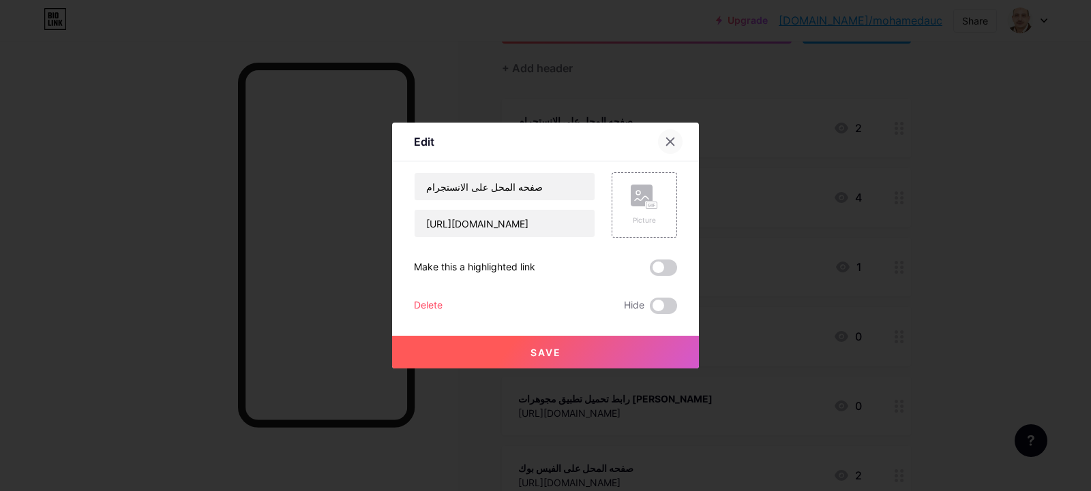
click at [667, 140] on icon at bounding box center [670, 141] width 7 height 7
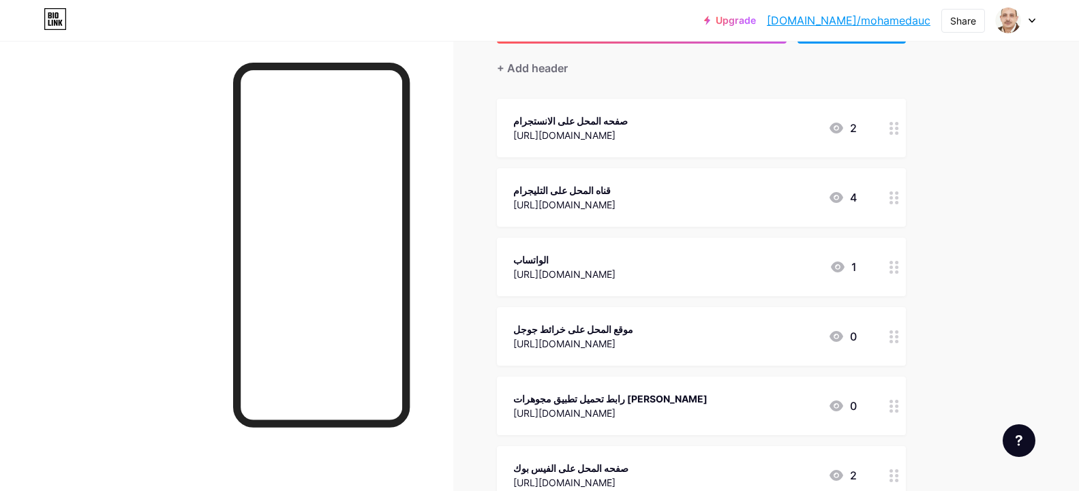
click at [843, 130] on icon at bounding box center [837, 128] width 14 height 11
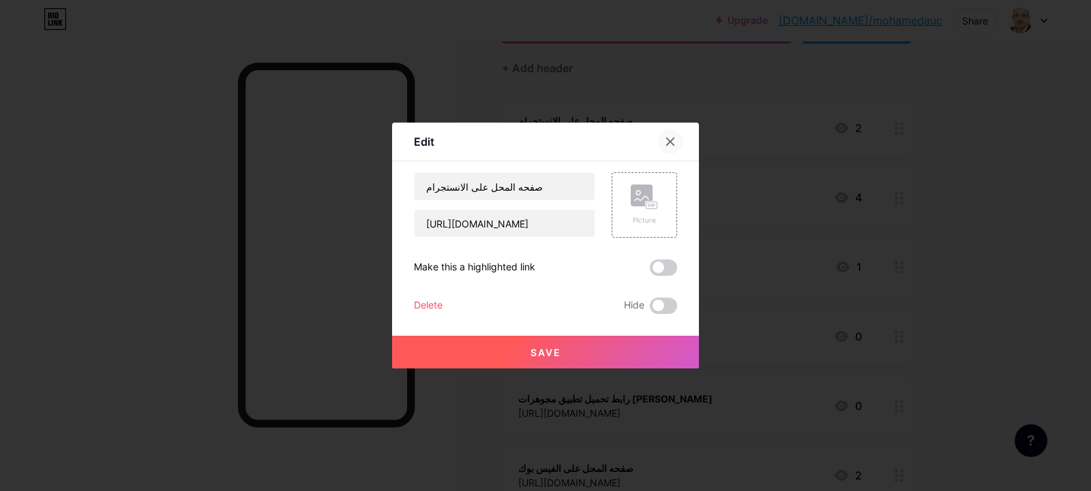
drag, startPoint x: 665, startPoint y: 140, endPoint x: 847, endPoint y: 147, distance: 182.1
click at [665, 140] on icon at bounding box center [670, 141] width 11 height 11
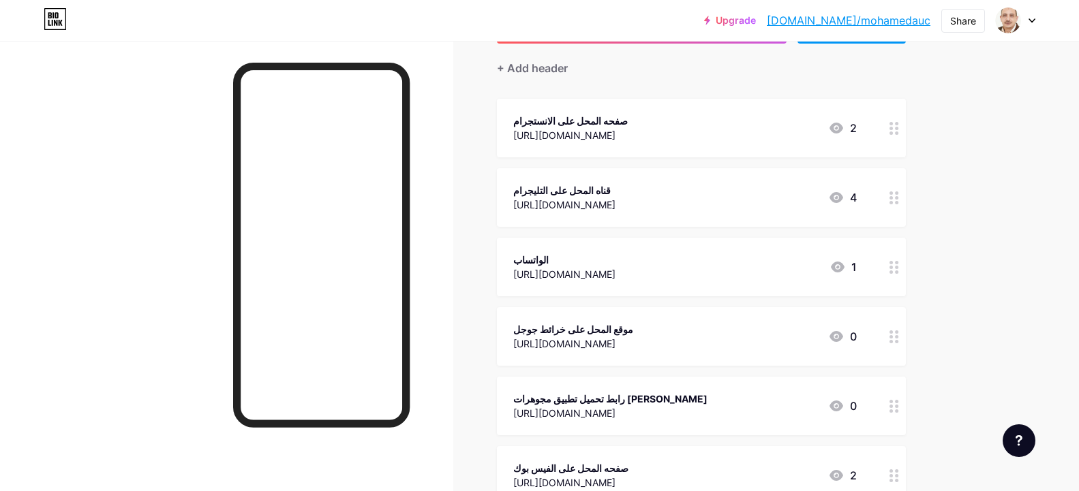
click at [893, 132] on circle at bounding box center [891, 133] width 3 height 3
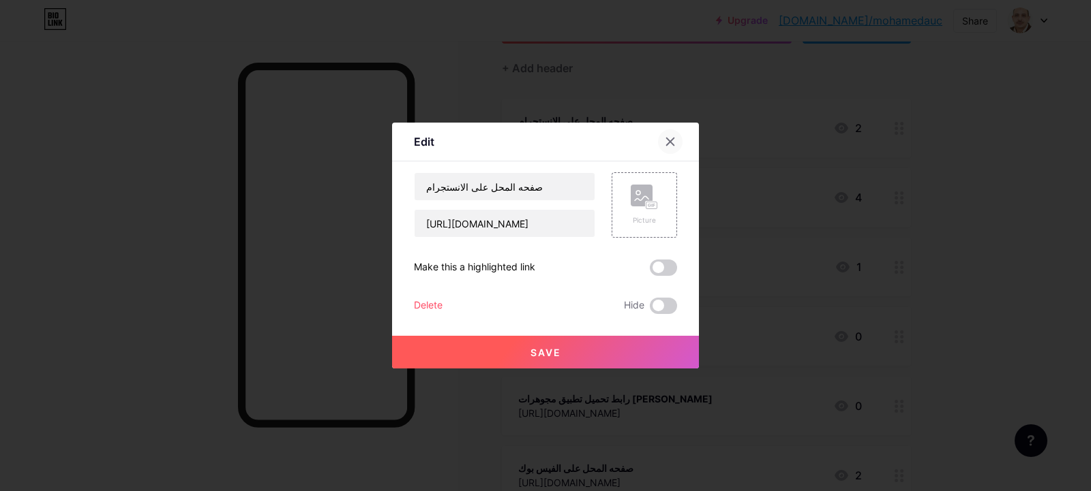
click at [671, 141] on div at bounding box center [670, 142] width 25 height 25
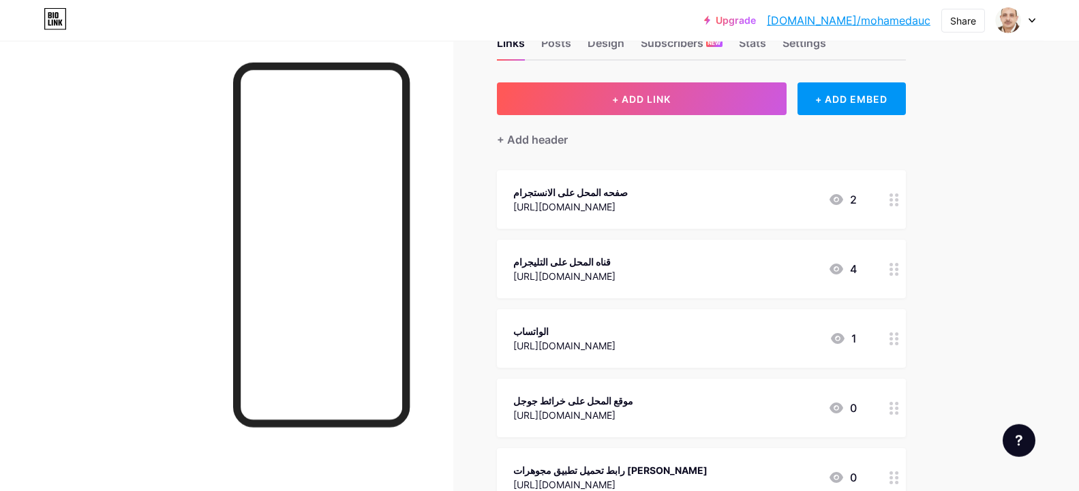
scroll to position [0, 0]
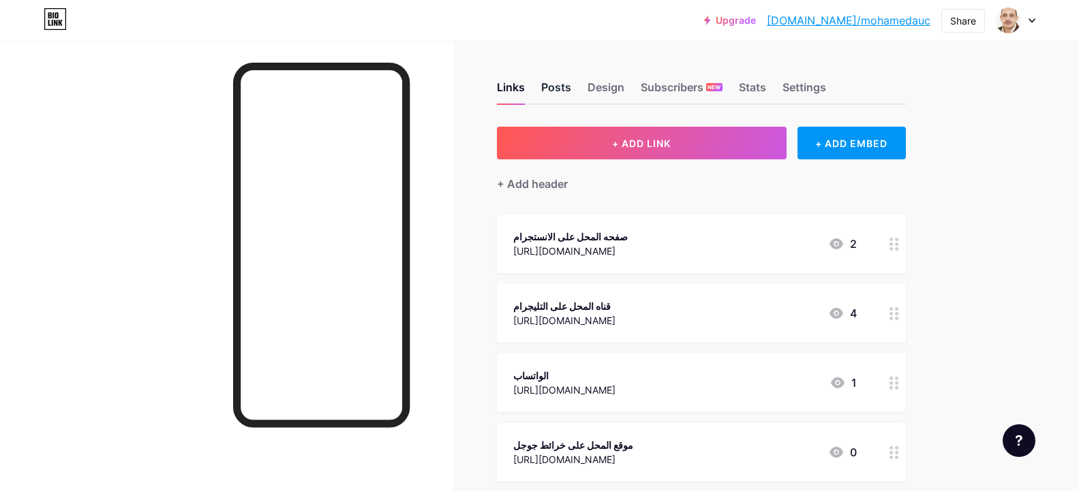
click at [571, 90] on div "Posts" at bounding box center [556, 91] width 30 height 25
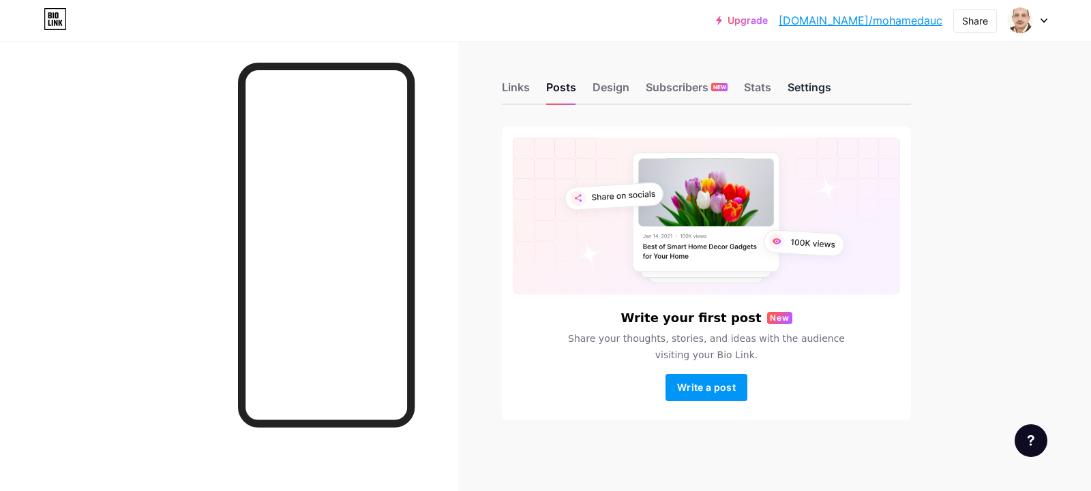
click at [824, 91] on div "Settings" at bounding box center [809, 91] width 44 height 25
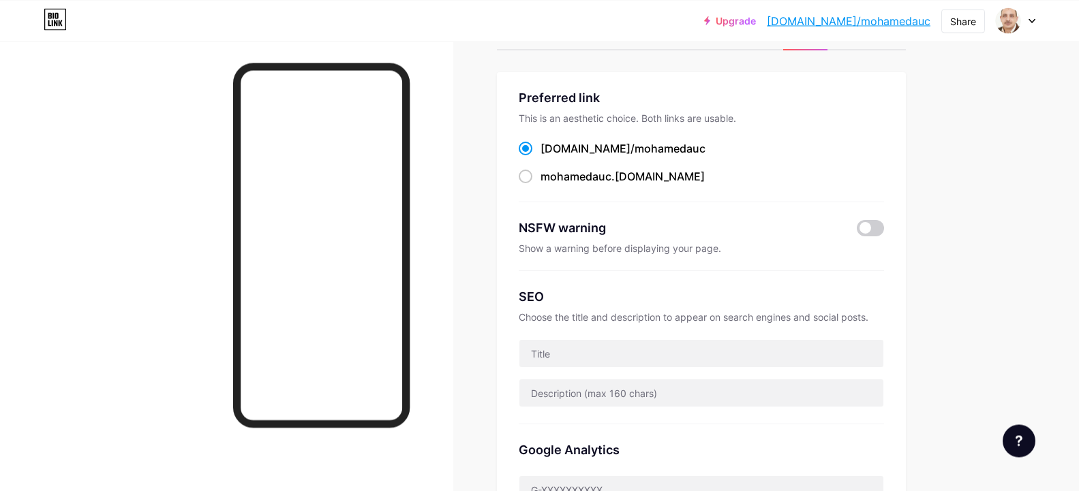
scroll to position [86, 0]
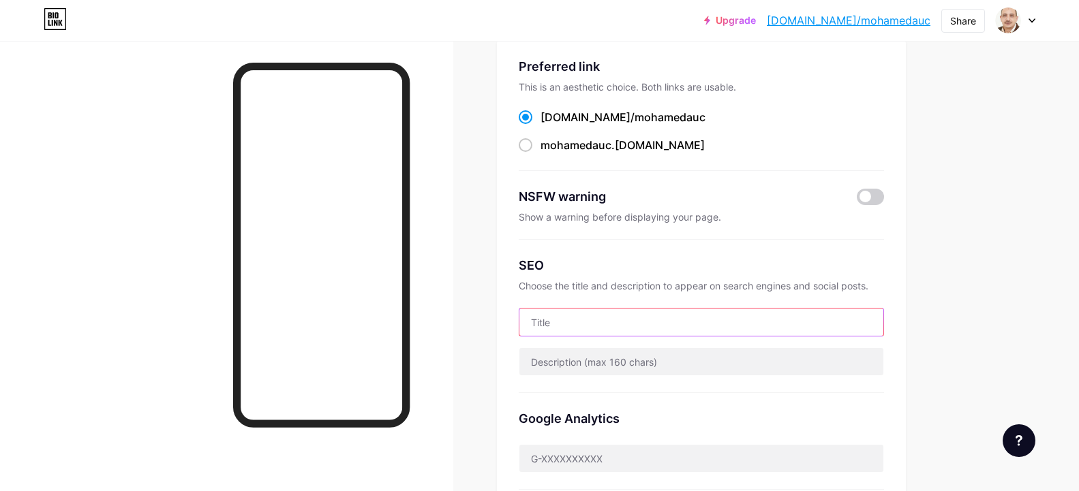
click at [586, 323] on input "text" at bounding box center [701, 322] width 364 height 27
click at [587, 323] on input "text" at bounding box center [701, 322] width 364 height 27
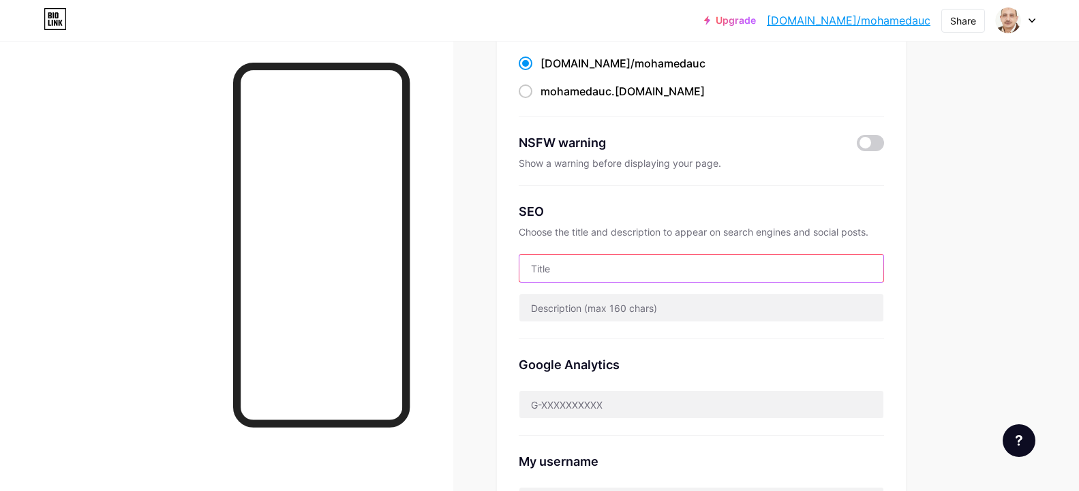
scroll to position [172, 0]
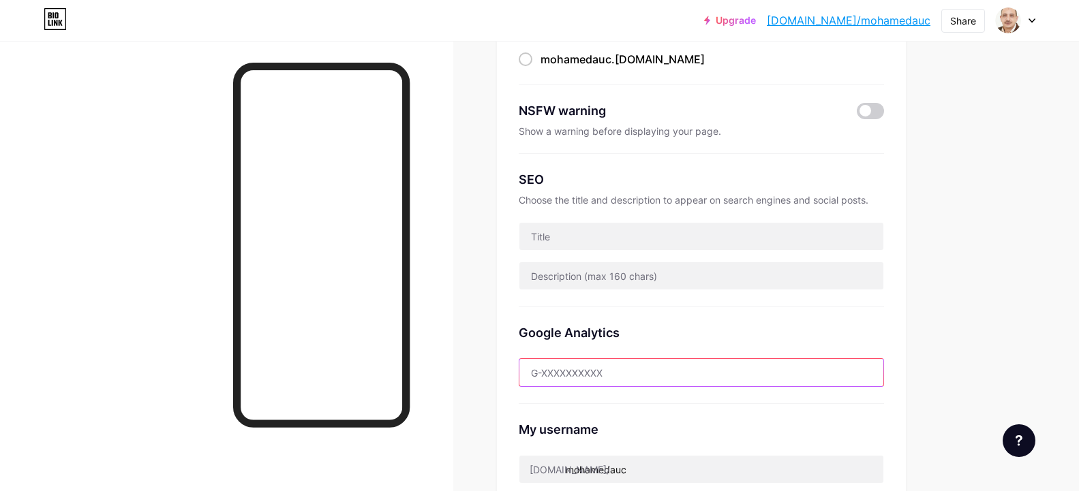
click at [594, 374] on input "text" at bounding box center [701, 372] width 364 height 27
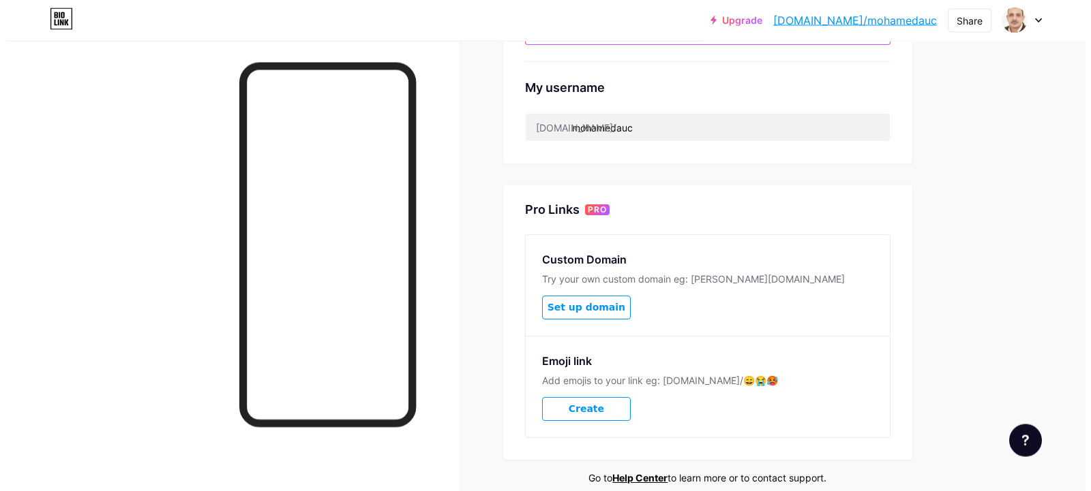
scroll to position [515, 0]
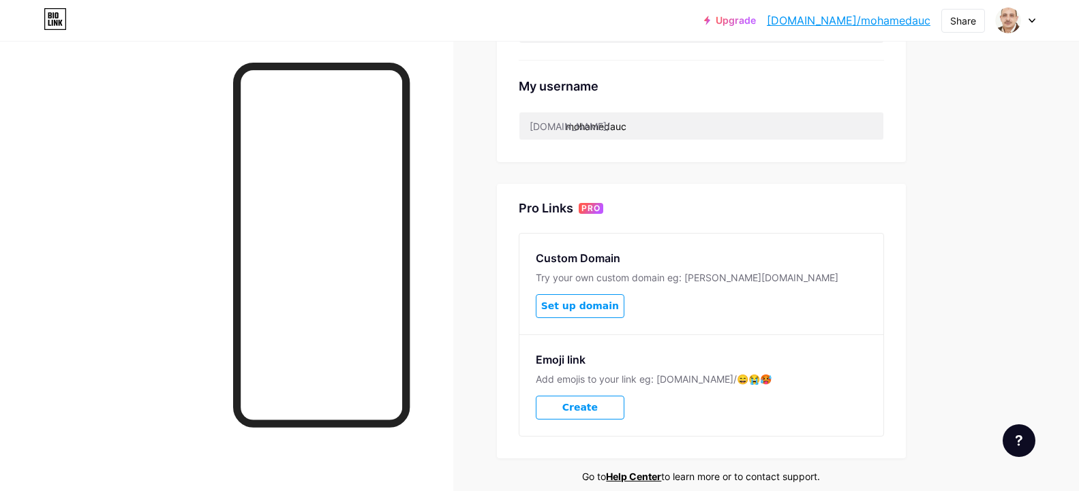
click at [624, 310] on button "Set up domain" at bounding box center [580, 306] width 89 height 24
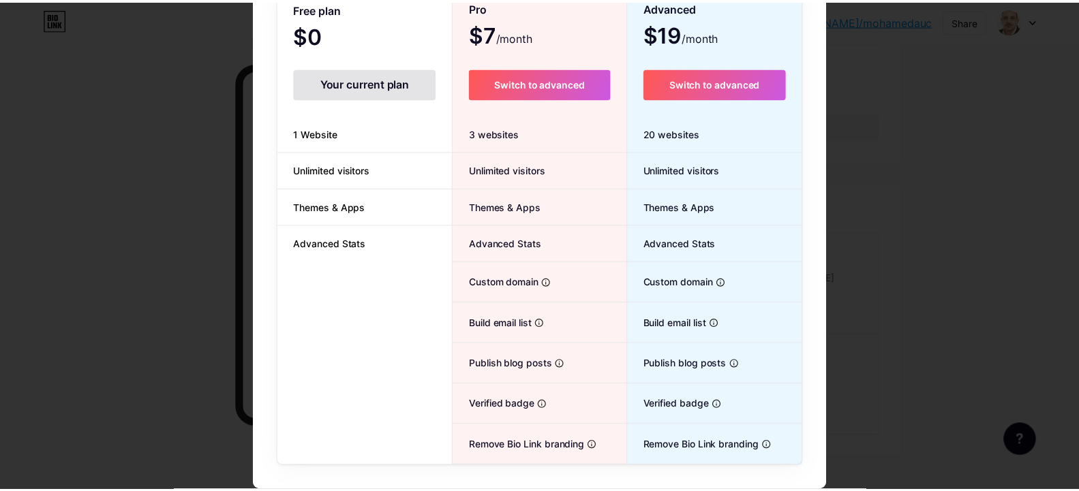
scroll to position [0, 0]
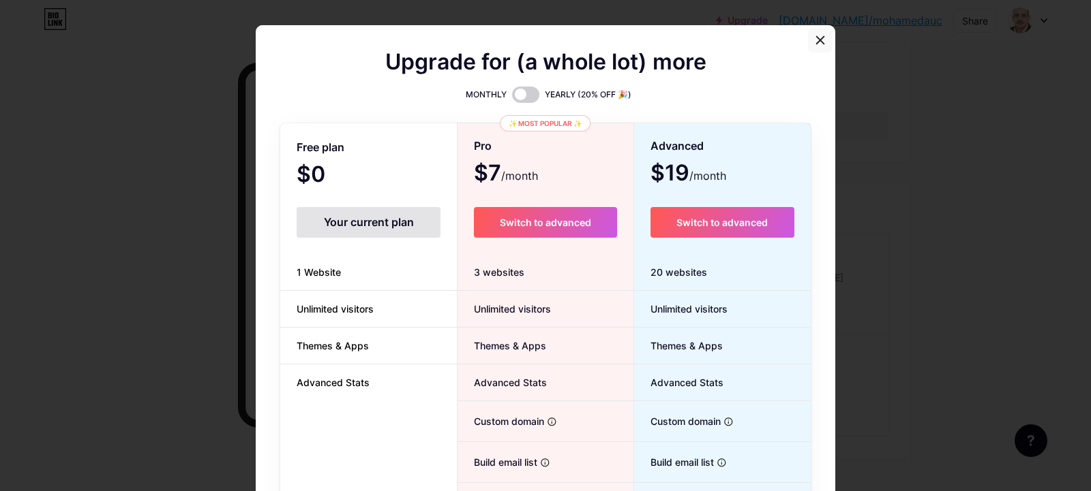
click at [815, 42] on icon at bounding box center [820, 40] width 11 height 11
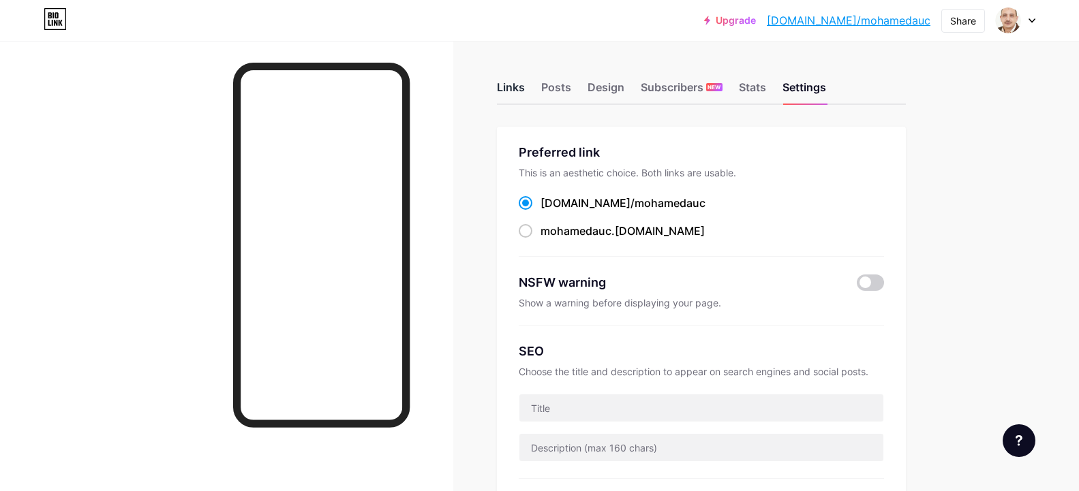
click at [519, 87] on div "Links" at bounding box center [511, 91] width 28 height 25
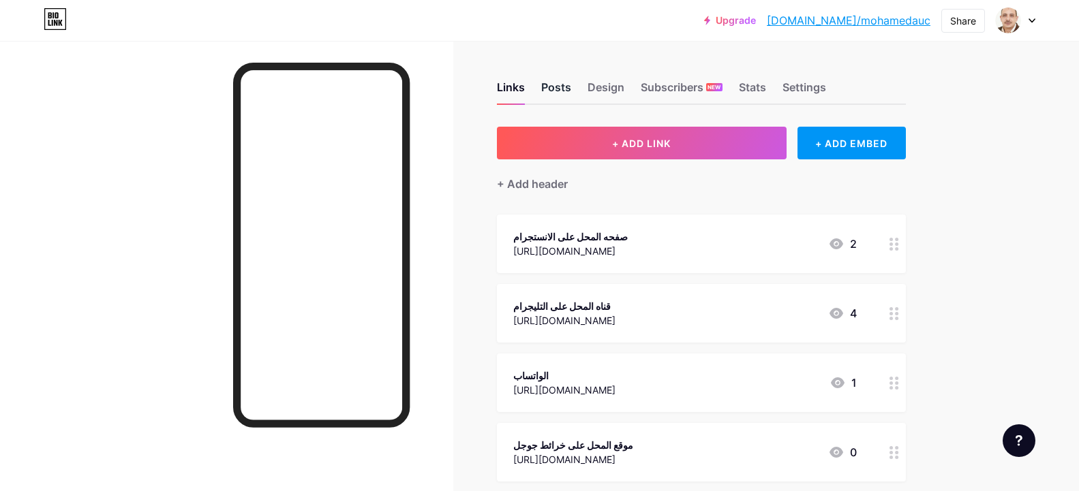
click at [566, 89] on div "Posts" at bounding box center [556, 91] width 30 height 25
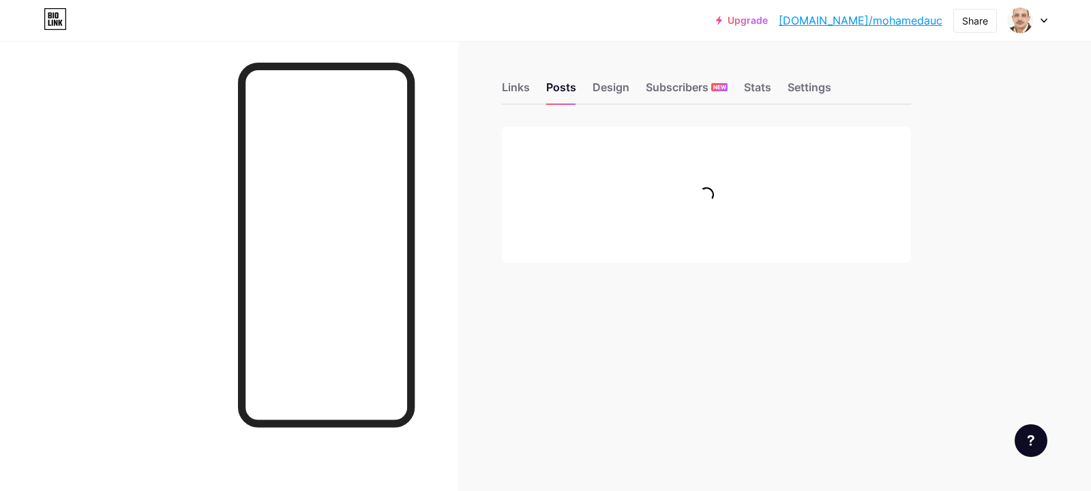
click at [591, 90] on div "Links Posts Design Subscribers NEW Stats Settings" at bounding box center [706, 81] width 409 height 48
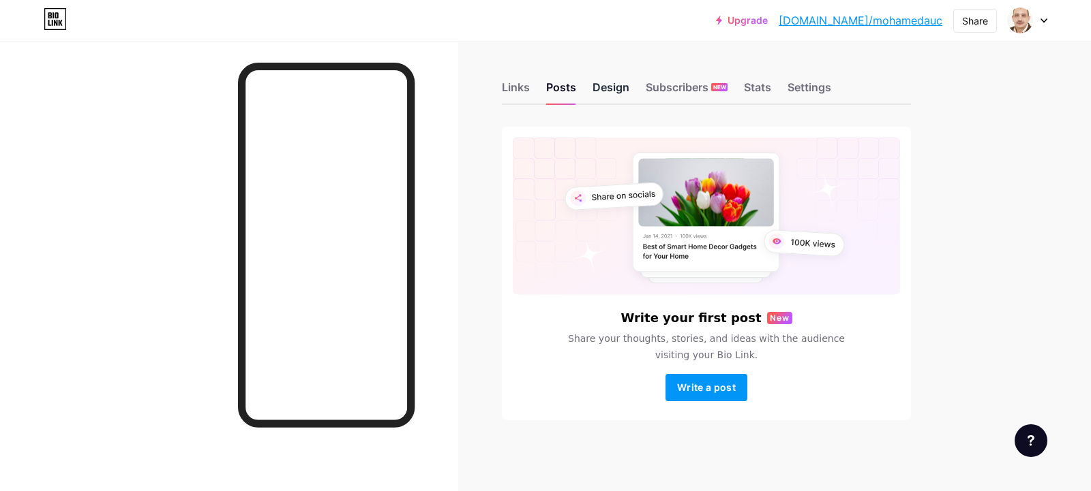
click at [609, 90] on div "Design" at bounding box center [610, 91] width 37 height 25
click at [653, 92] on div "Subscribers NEW" at bounding box center [687, 91] width 82 height 25
click at [757, 92] on div "Stats" at bounding box center [757, 91] width 27 height 25
click at [811, 91] on div "Settings" at bounding box center [809, 91] width 44 height 25
